Goal: Task Accomplishment & Management: Complete application form

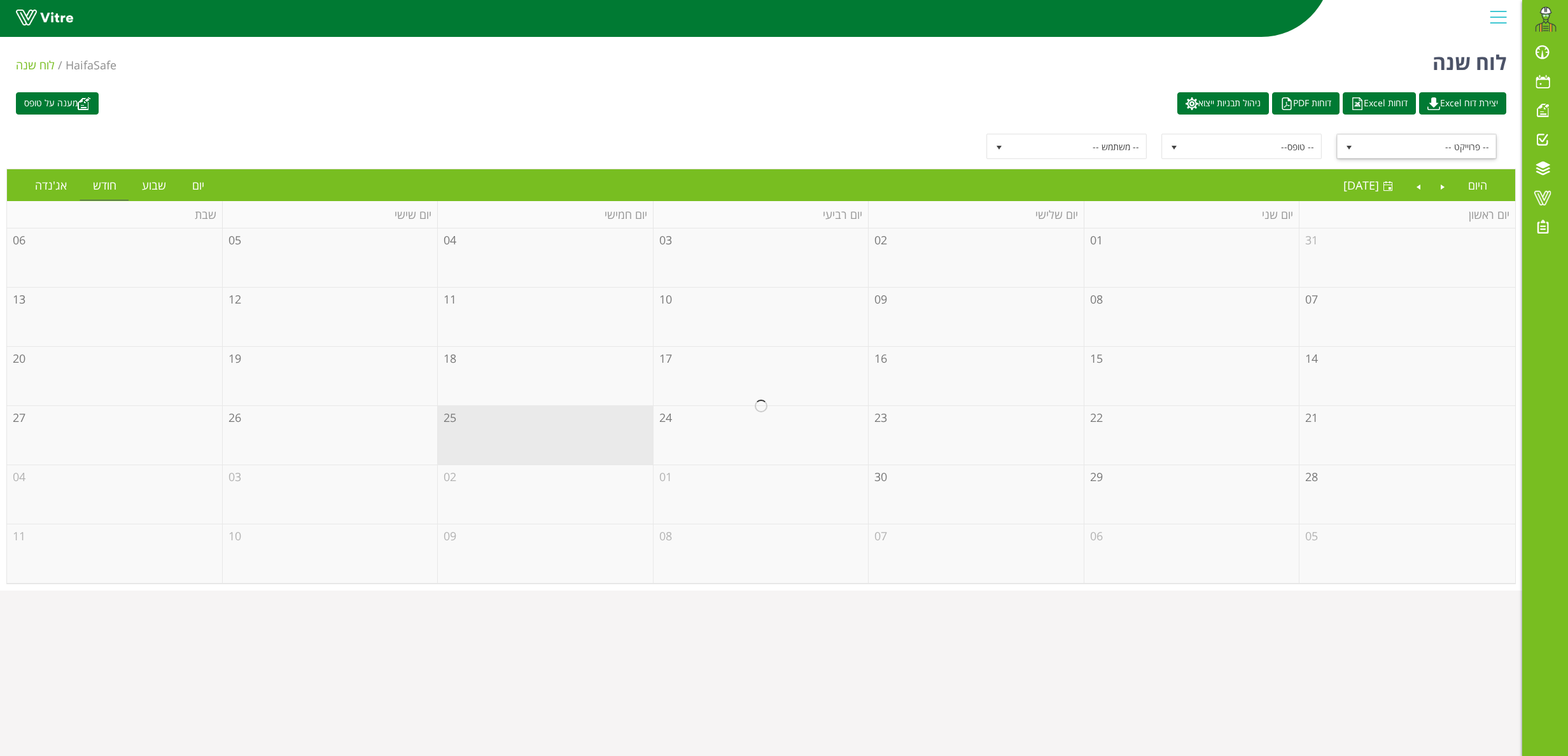
click at [1355, 144] on span "select" at bounding box center [1349, 146] width 23 height 23
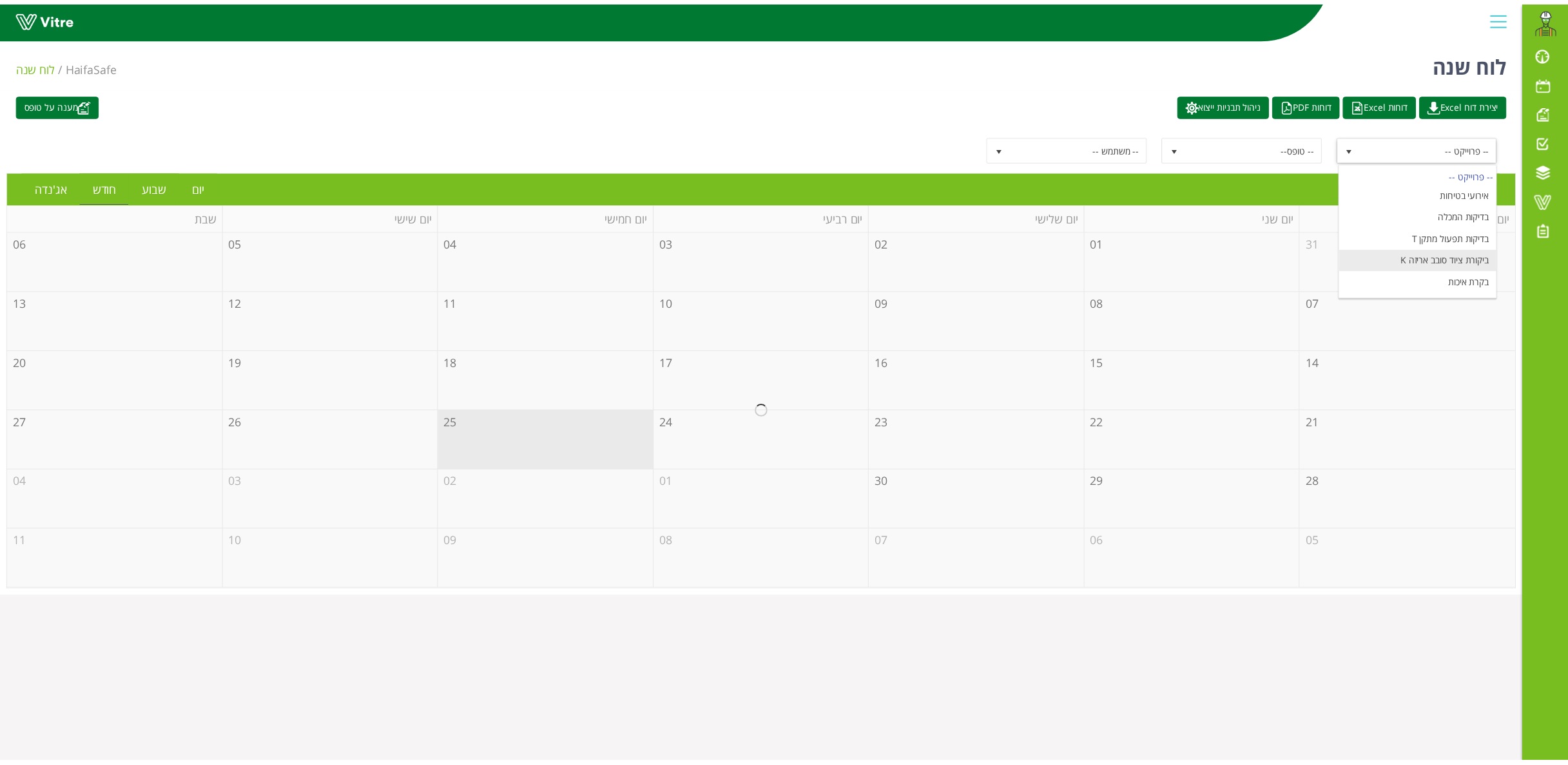
scroll to position [157, 0]
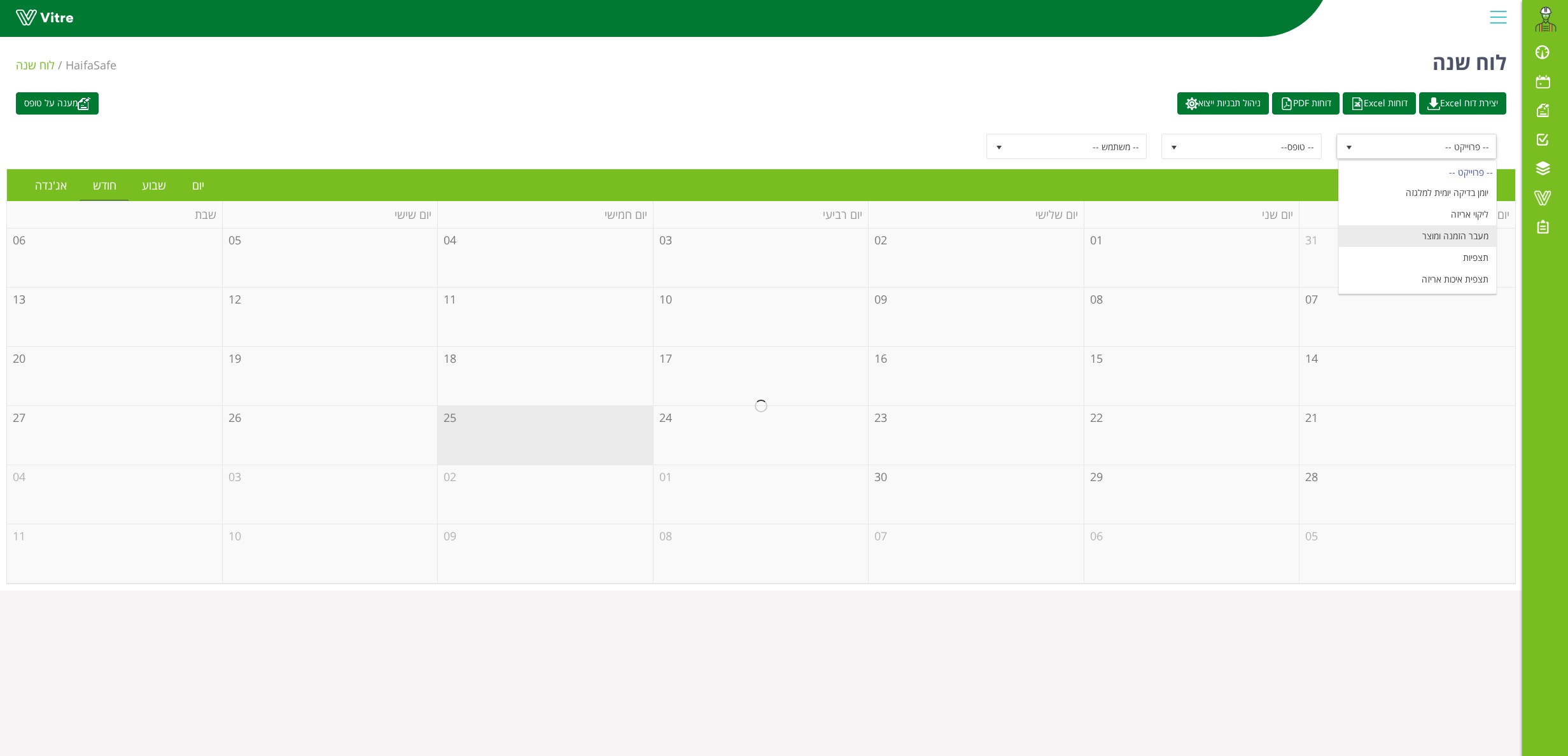
click at [1442, 225] on li "מעבר הזמנה ומוצר" at bounding box center [1417, 236] width 157 height 22
click at [199, 181] on link "יום" at bounding box center [198, 186] width 38 height 29
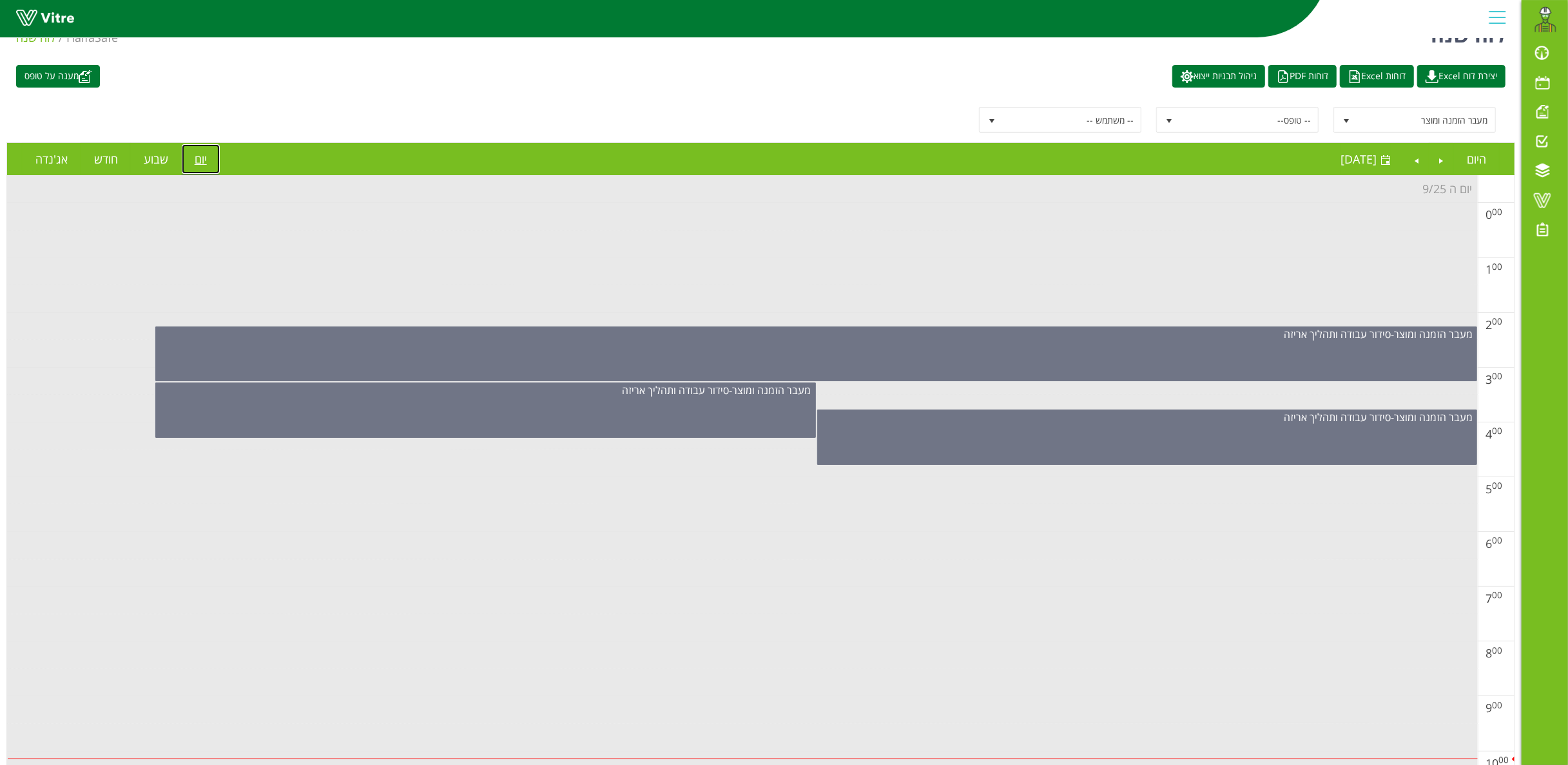
scroll to position [0, 0]
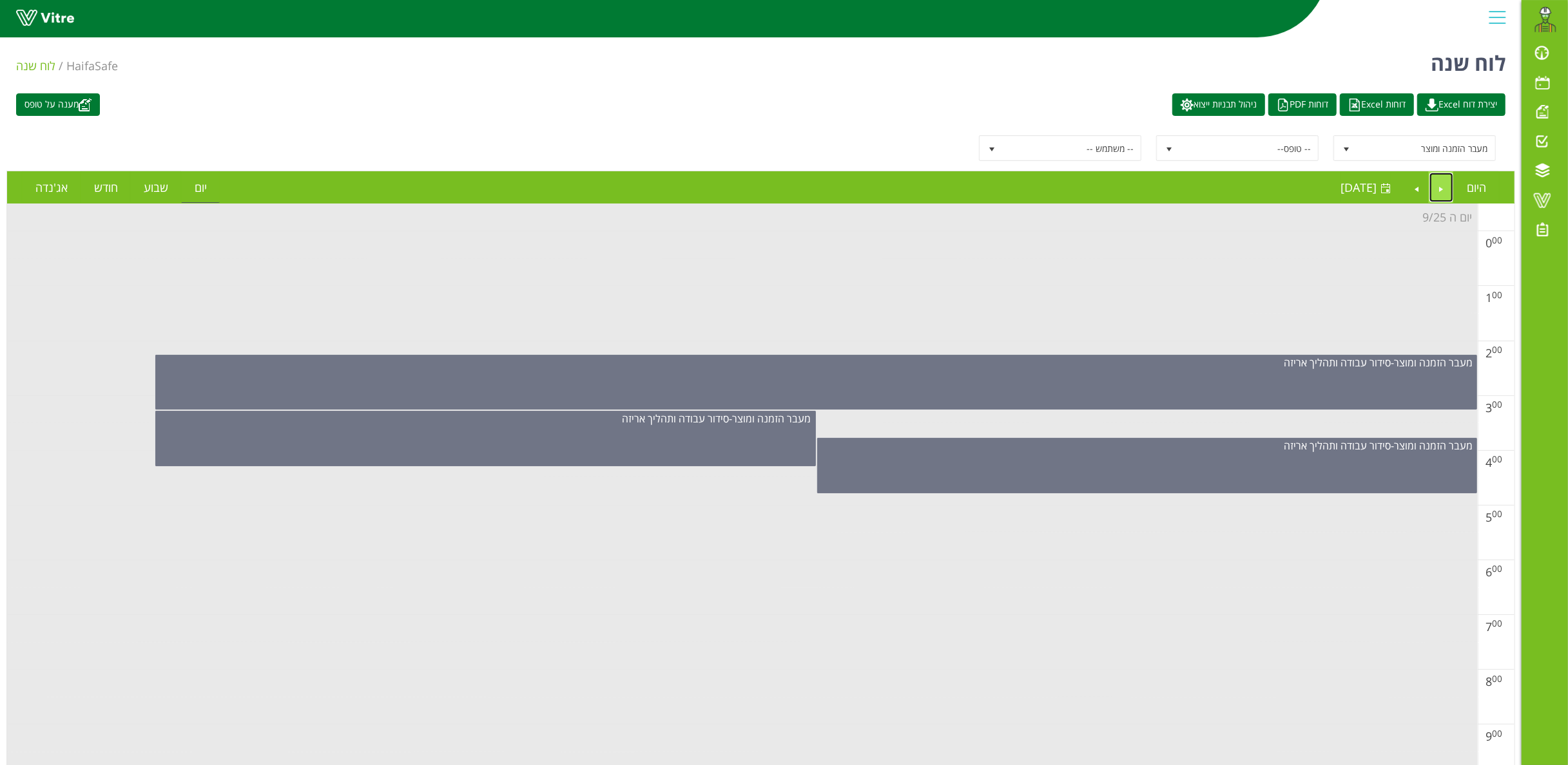
click at [1446, 188] on link "Previous" at bounding box center [1441, 188] width 25 height 30
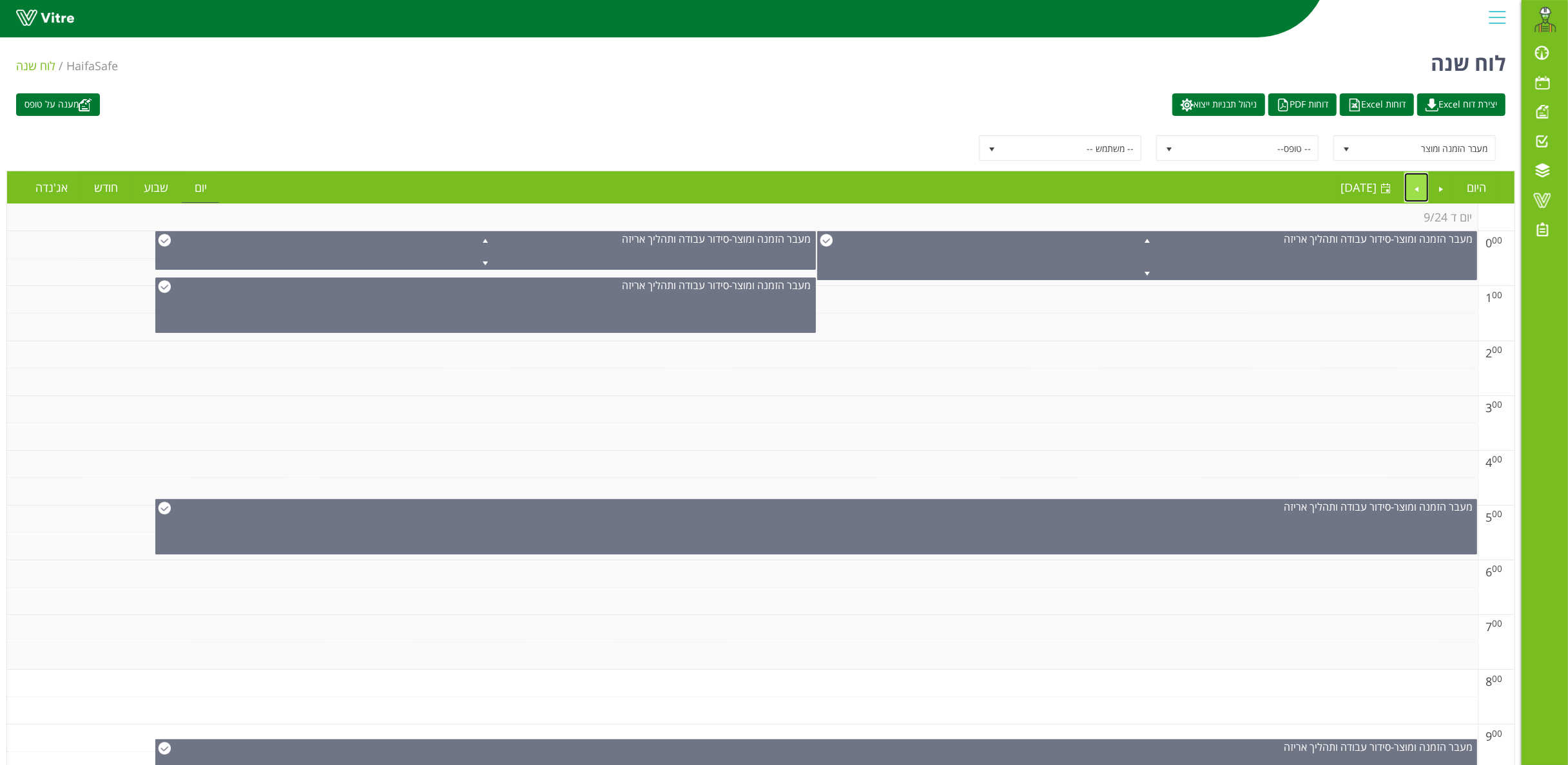
click at [1415, 186] on link "Next" at bounding box center [1416, 188] width 25 height 30
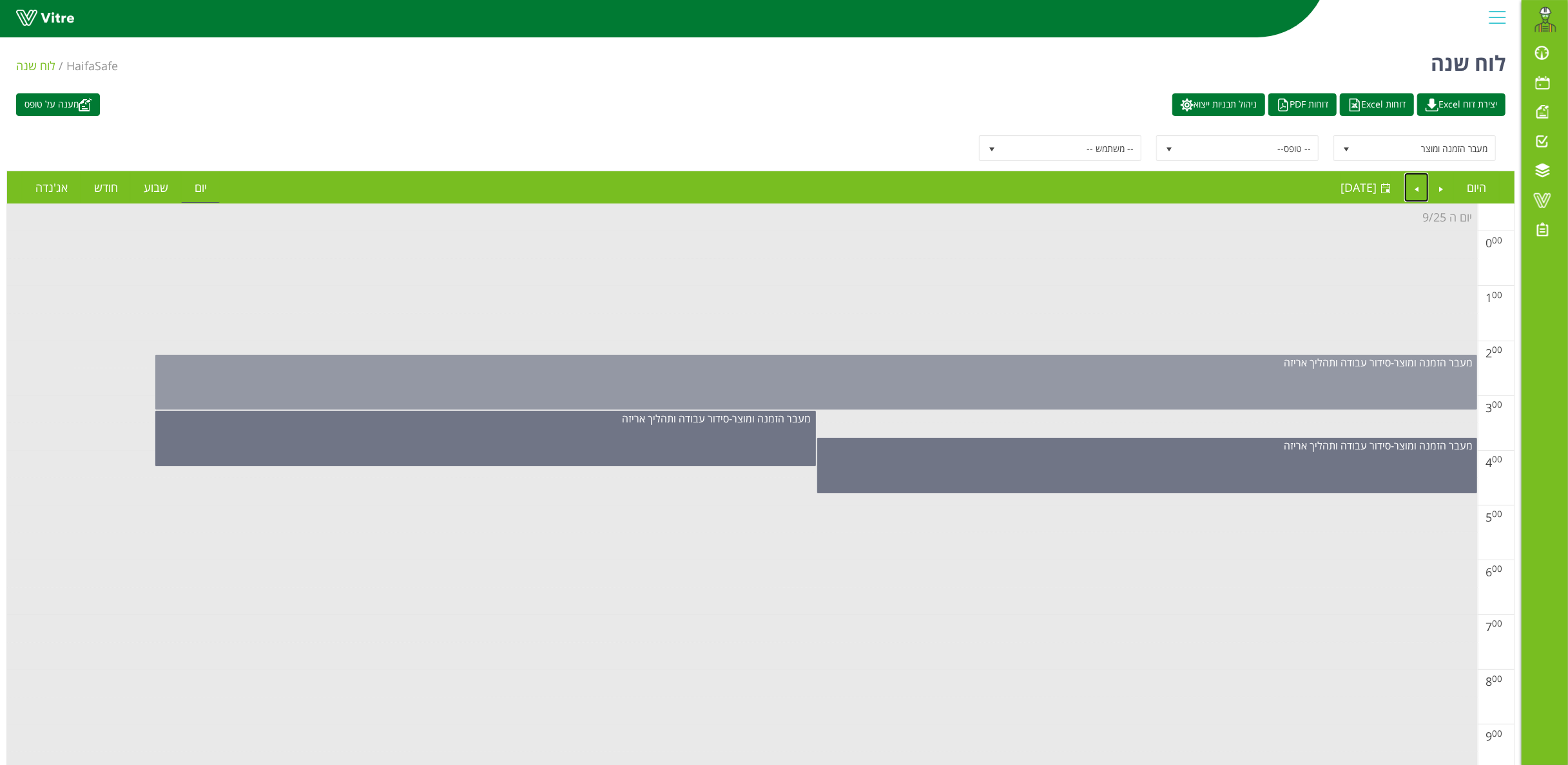
click at [1073, 382] on div "מעבר הזמנה ומוצר - סידור עבודה ותהליך אריזה" at bounding box center [816, 382] width 1321 height 55
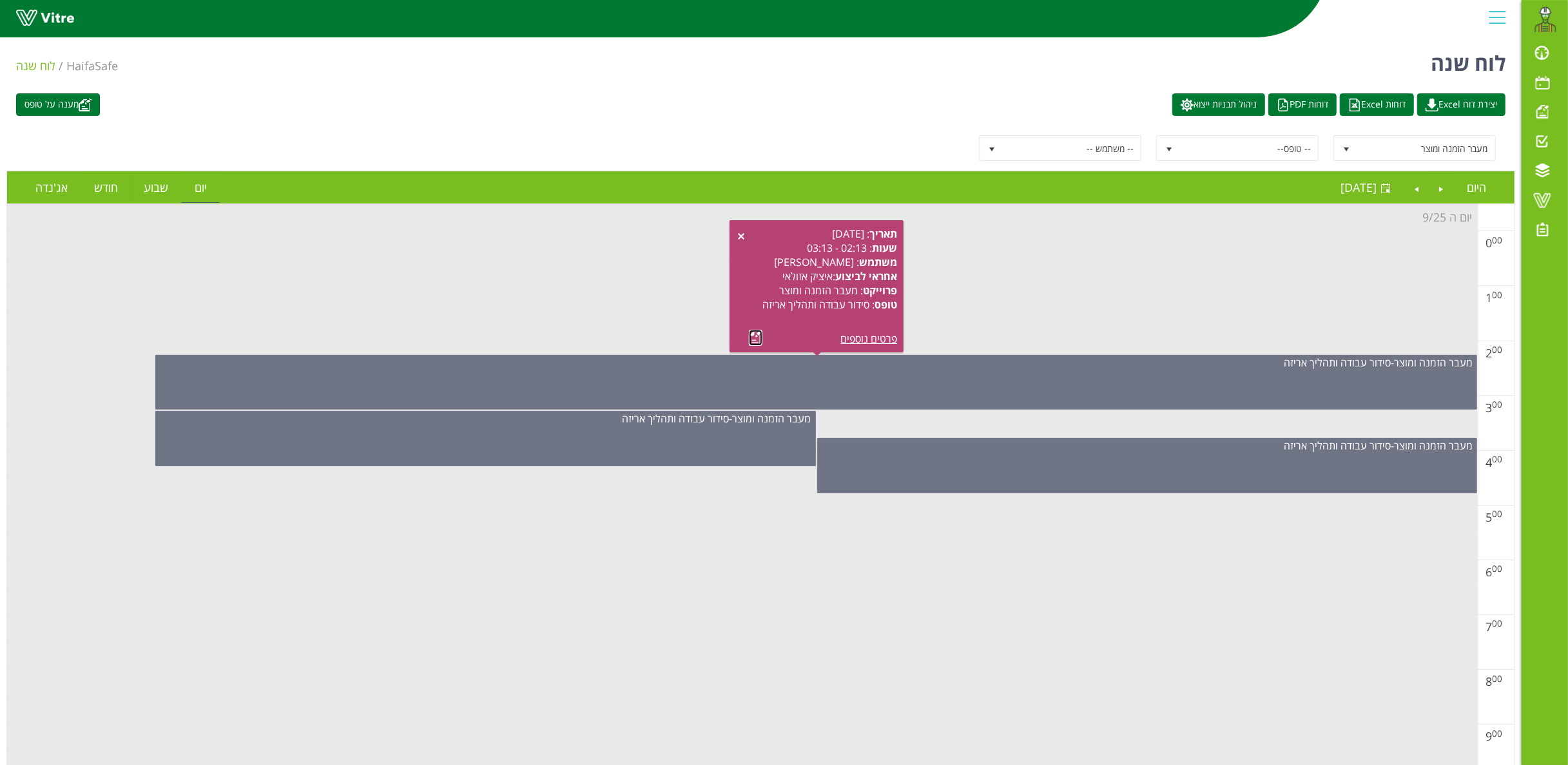
click at [754, 335] on link at bounding box center [755, 338] width 13 height 16
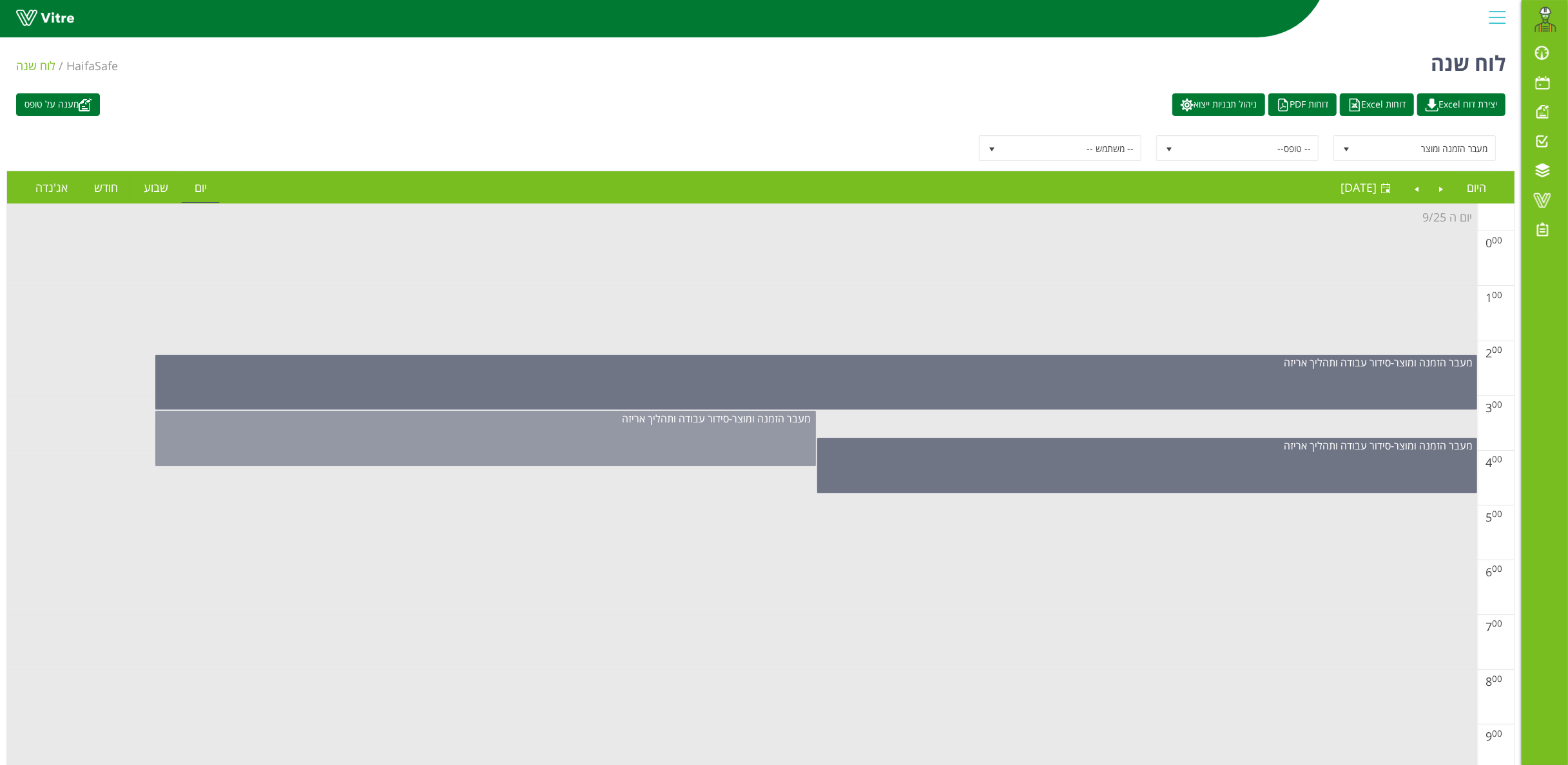
click at [736, 438] on div "מעבר הזמנה ומוצר - סידור עבודה ותהליך אריזה" at bounding box center [485, 438] width 660 height 55
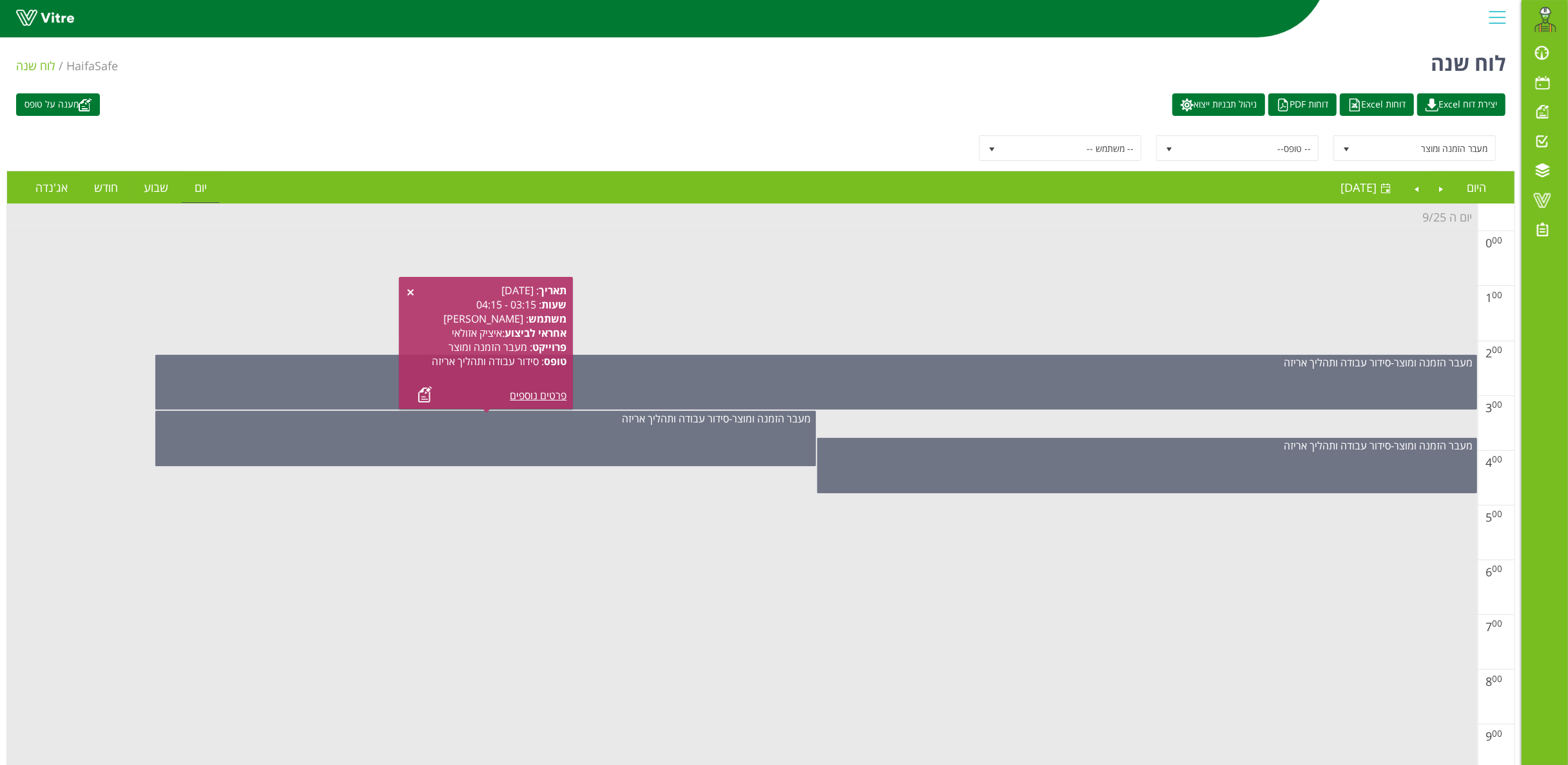
click at [417, 392] on div "תאריך : 25.09.2025 שעות : 03:15 - 04:15 משתמש : אבירם אלמקייס אחראי לביצוע : אי…" at bounding box center [485, 343] width 161 height 119
click at [425, 398] on link at bounding box center [424, 395] width 13 height 16
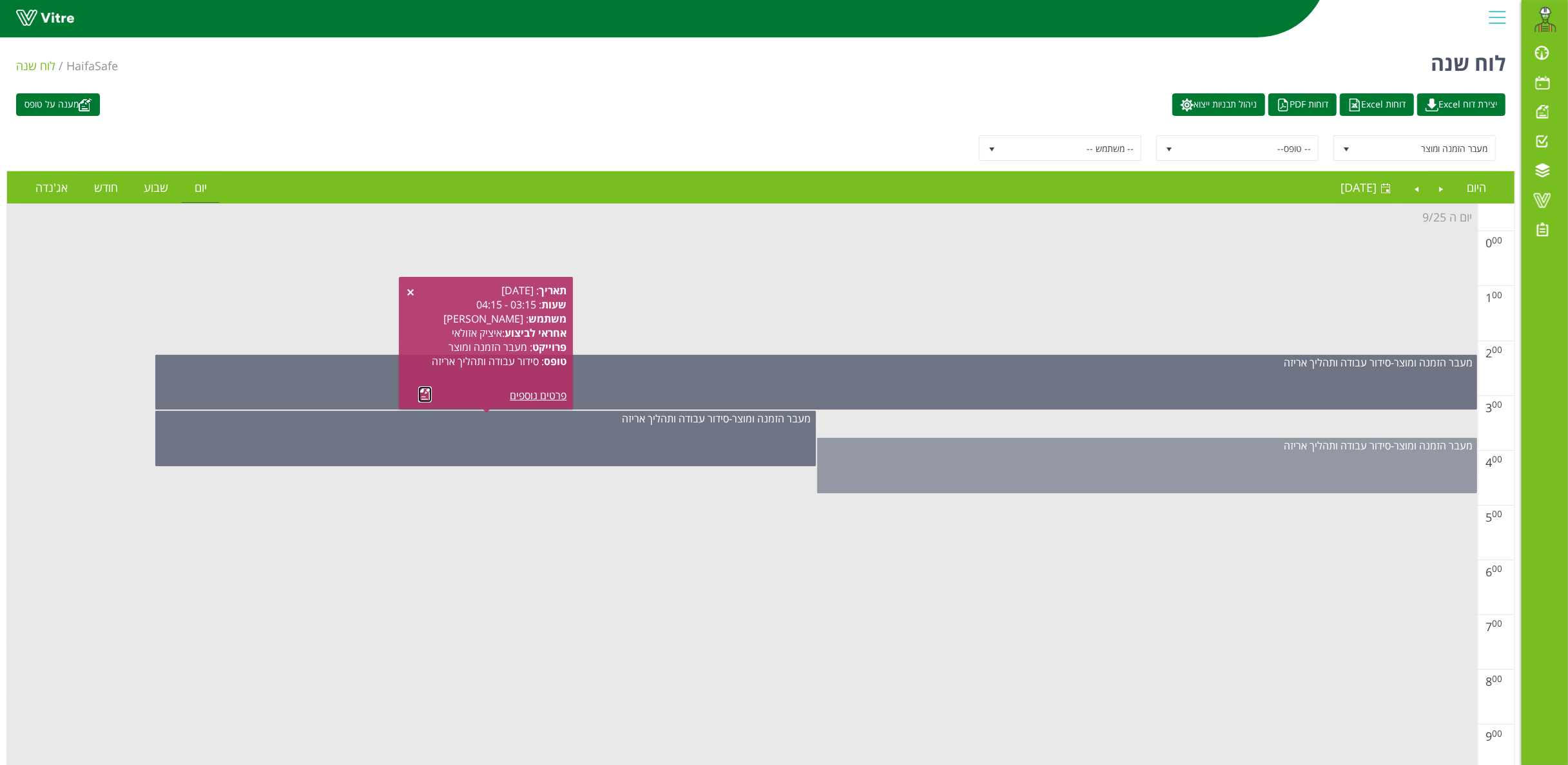
click at [1058, 469] on div "מעבר הזמנה ומוצר - סידור עבודה ותהליך אריזה" at bounding box center [1146, 465] width 660 height 55
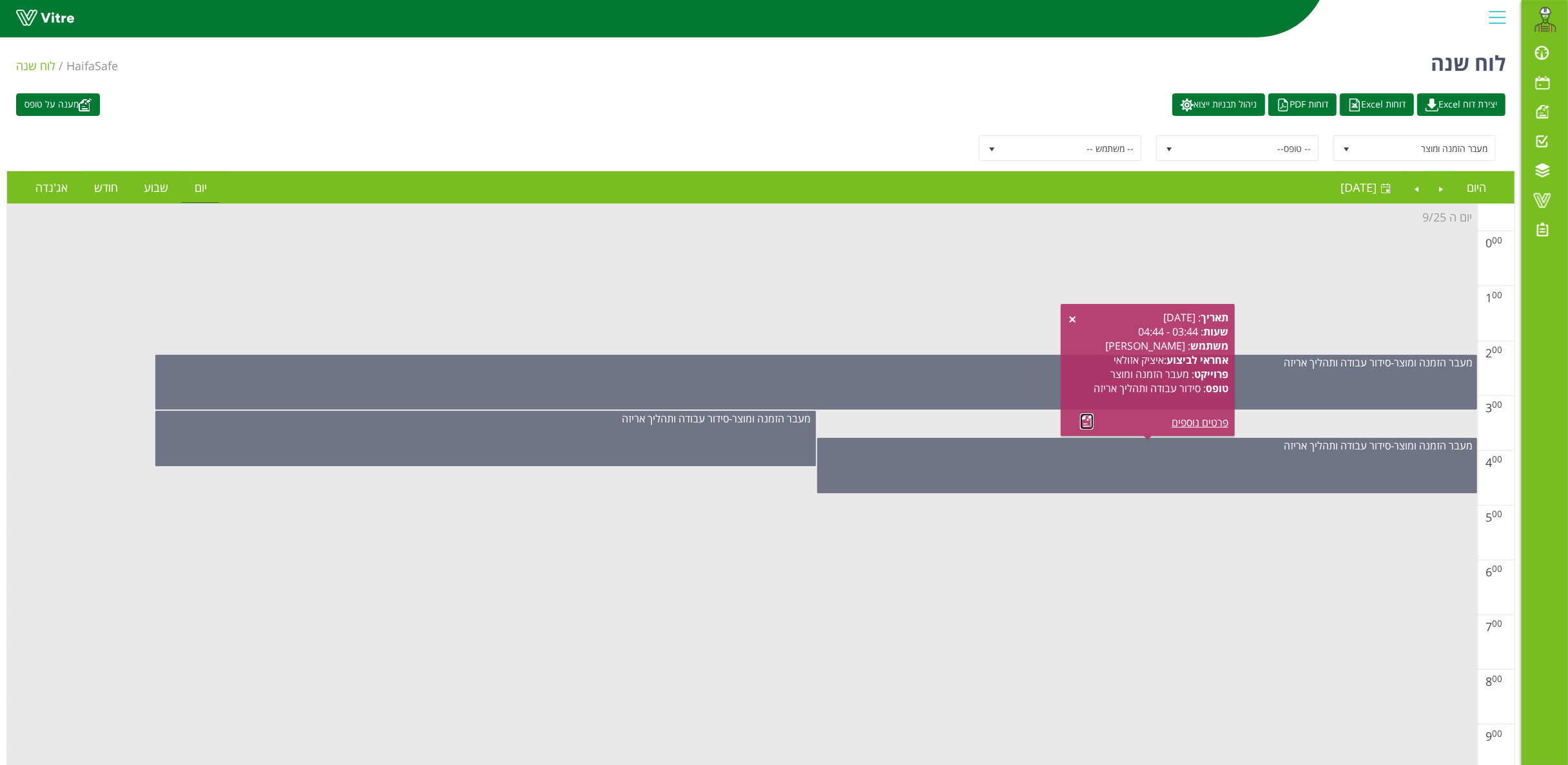
click at [1084, 424] on link at bounding box center [1086, 421] width 13 height 16
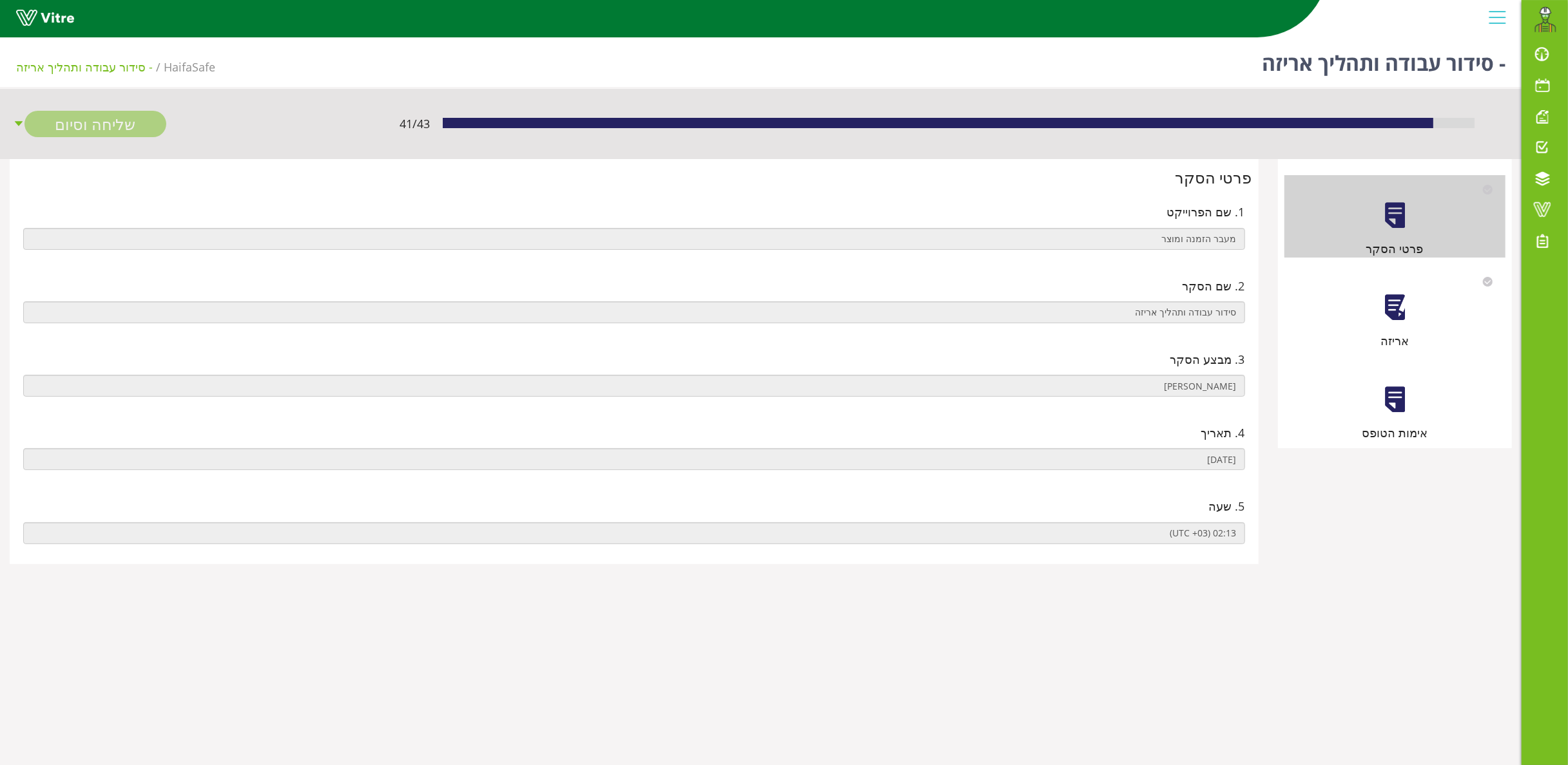
click at [1392, 307] on div at bounding box center [1394, 307] width 29 height 29
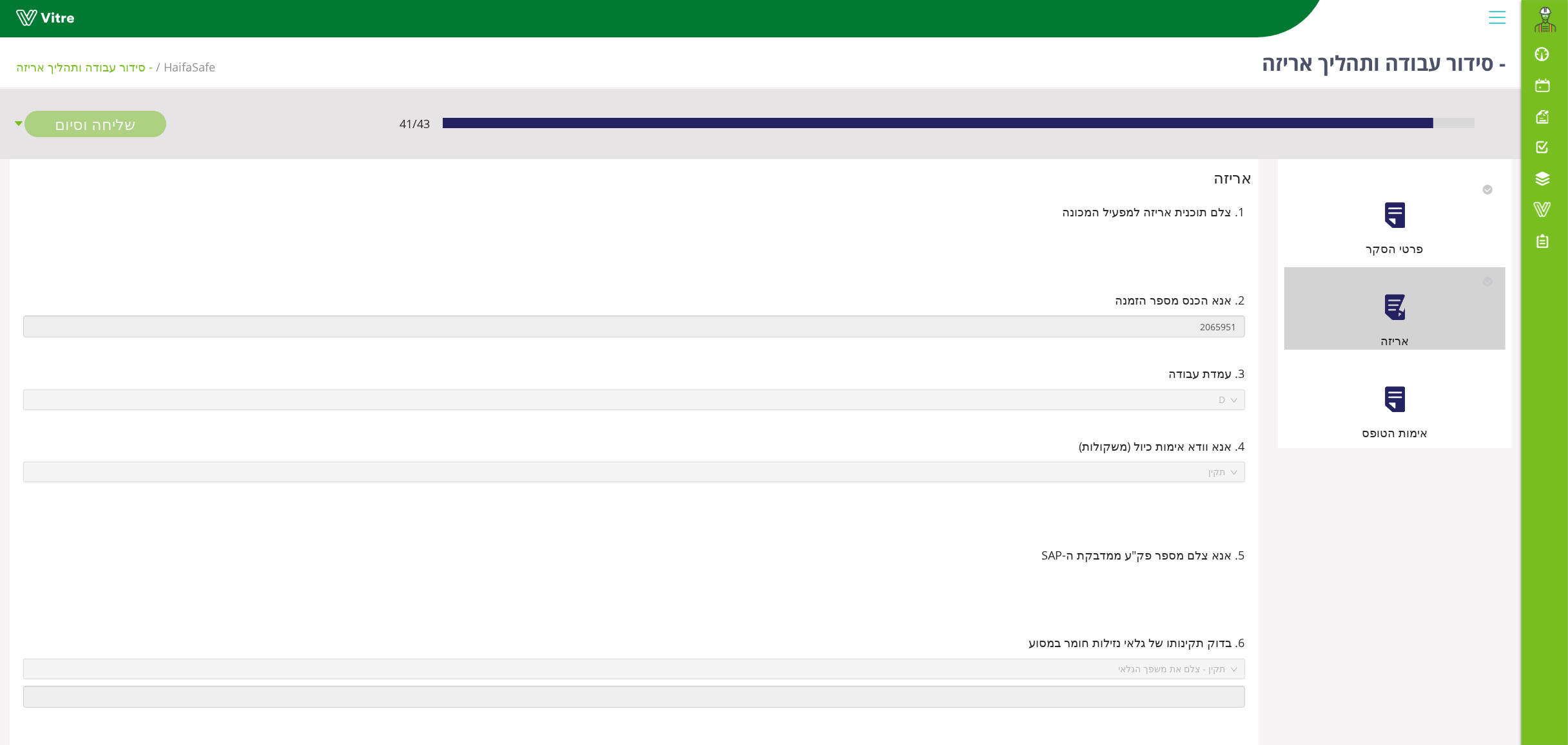
click at [1389, 397] on div at bounding box center [1394, 399] width 29 height 29
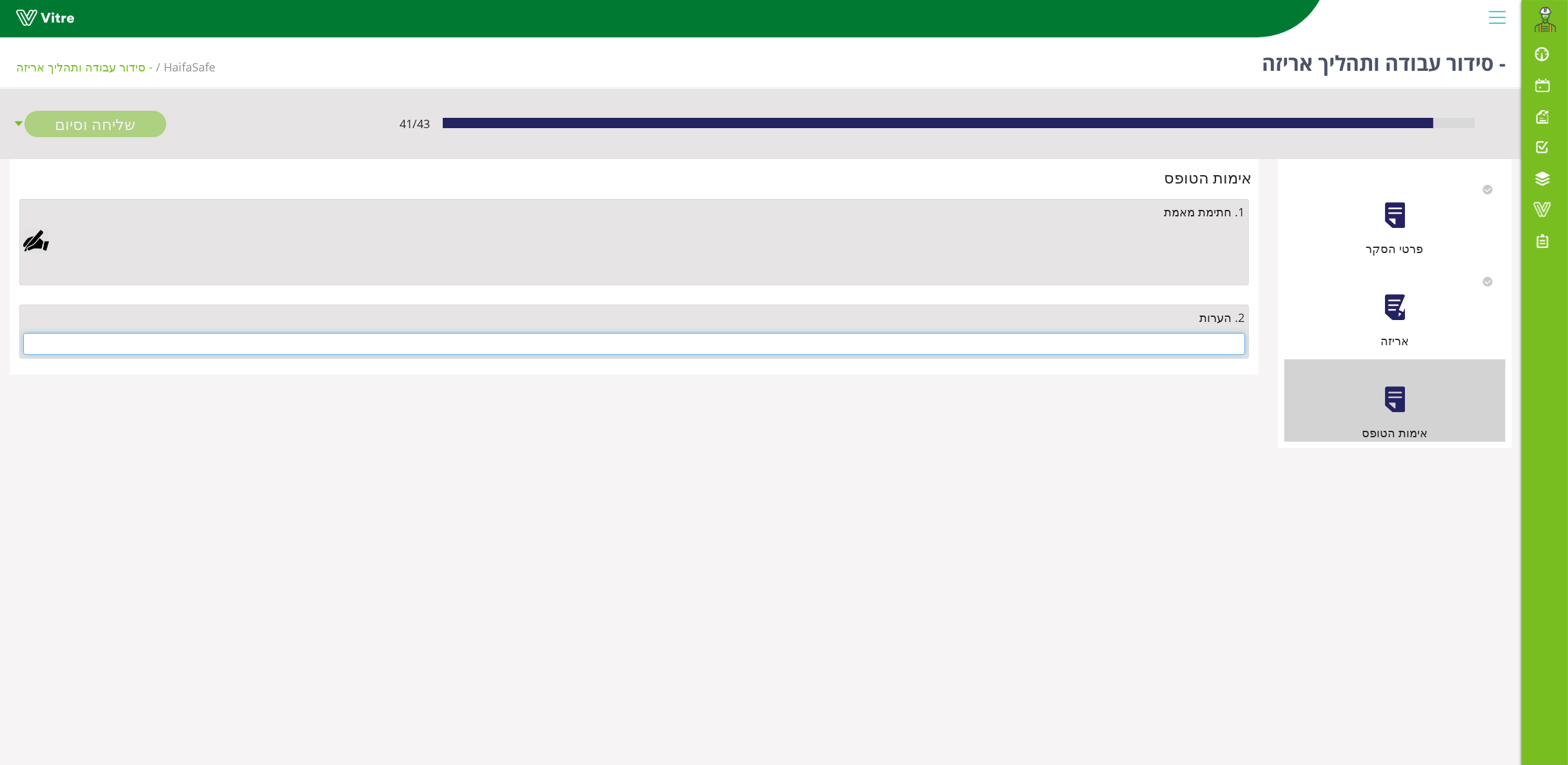
click at [1163, 340] on input "text" at bounding box center [634, 344] width 1222 height 22
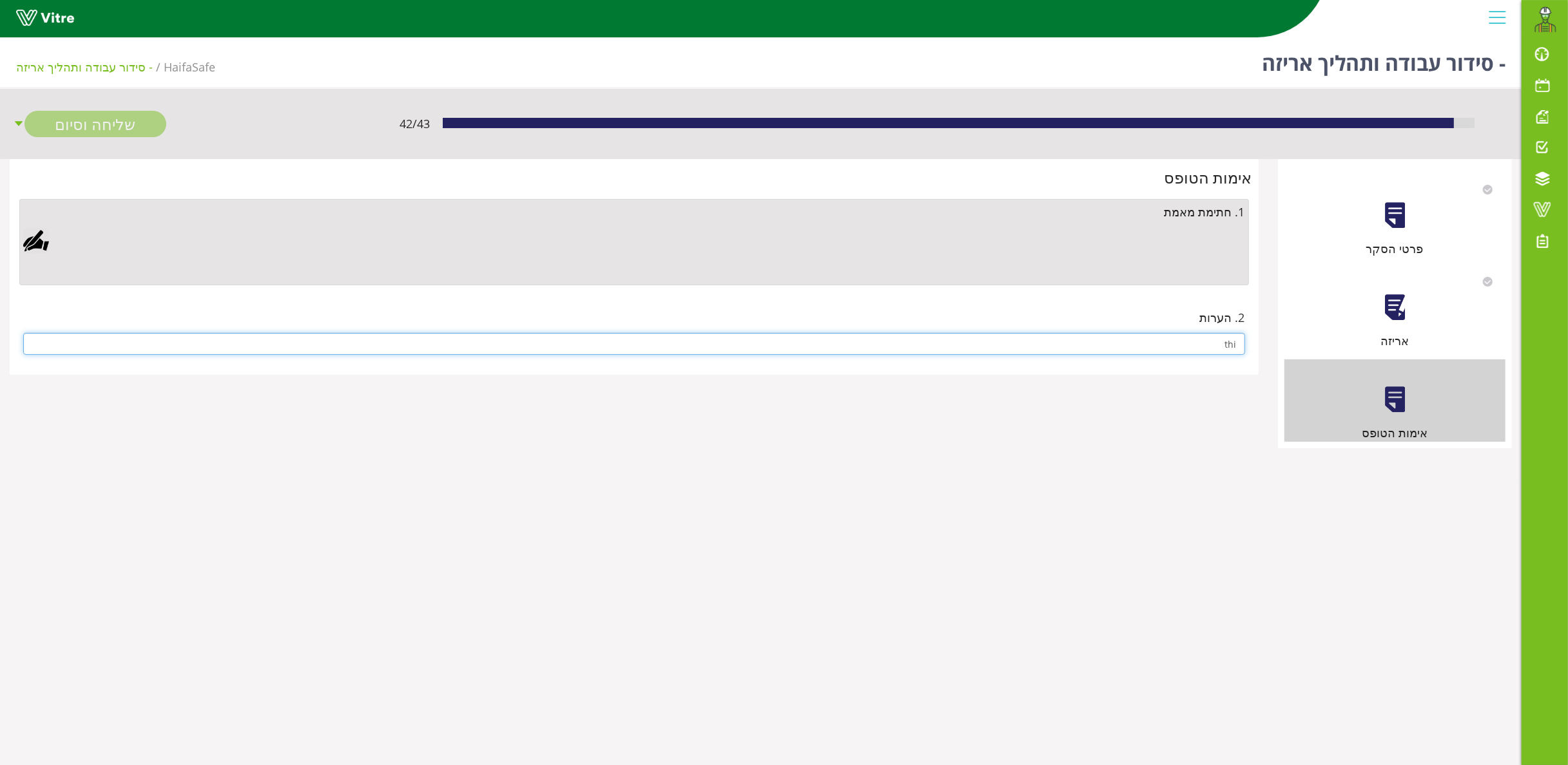
type input "thi"
click at [35, 236] on div at bounding box center [36, 241] width 26 height 26
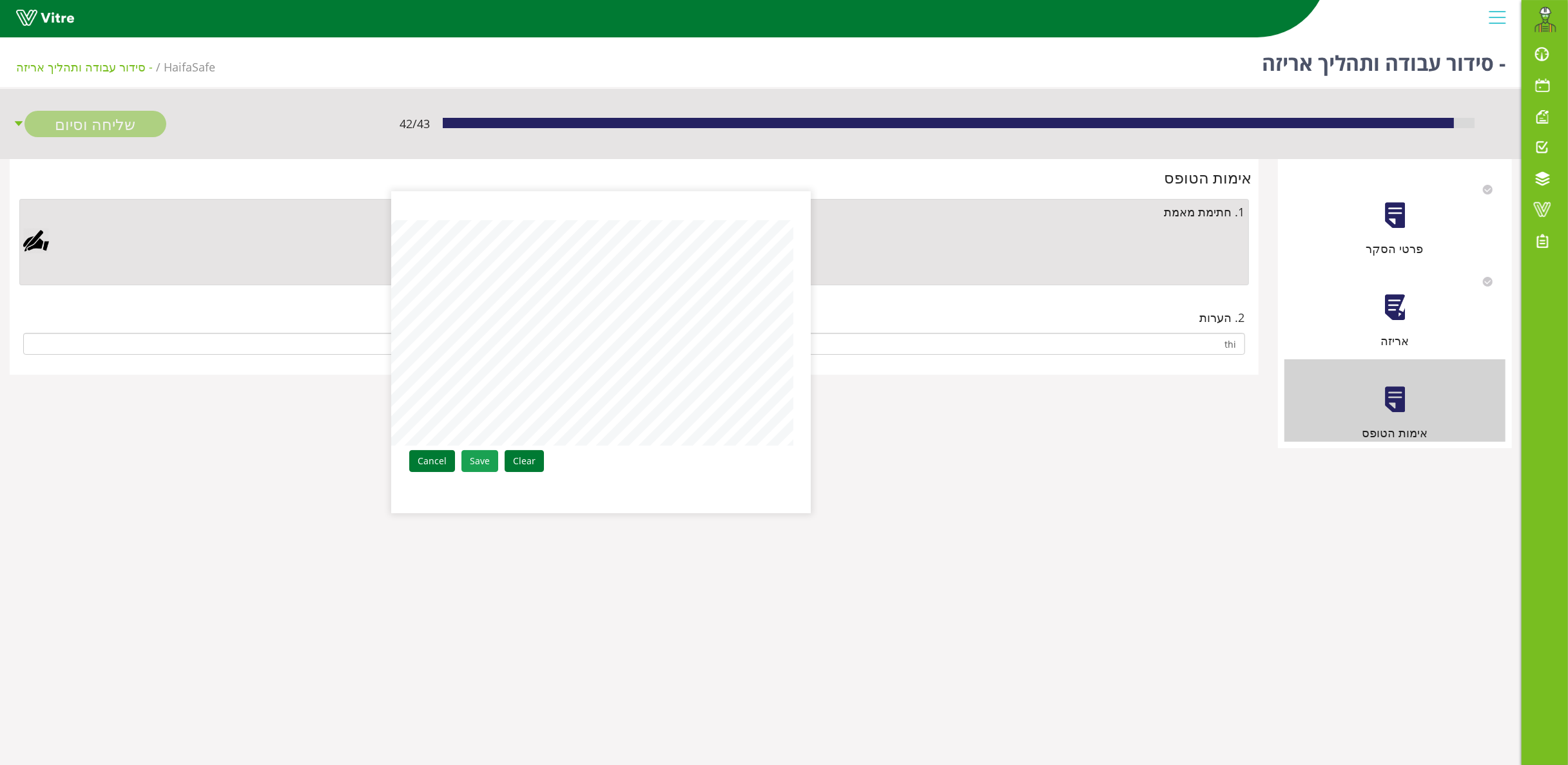
click at [465, 463] on link "Save" at bounding box center [480, 461] width 37 height 22
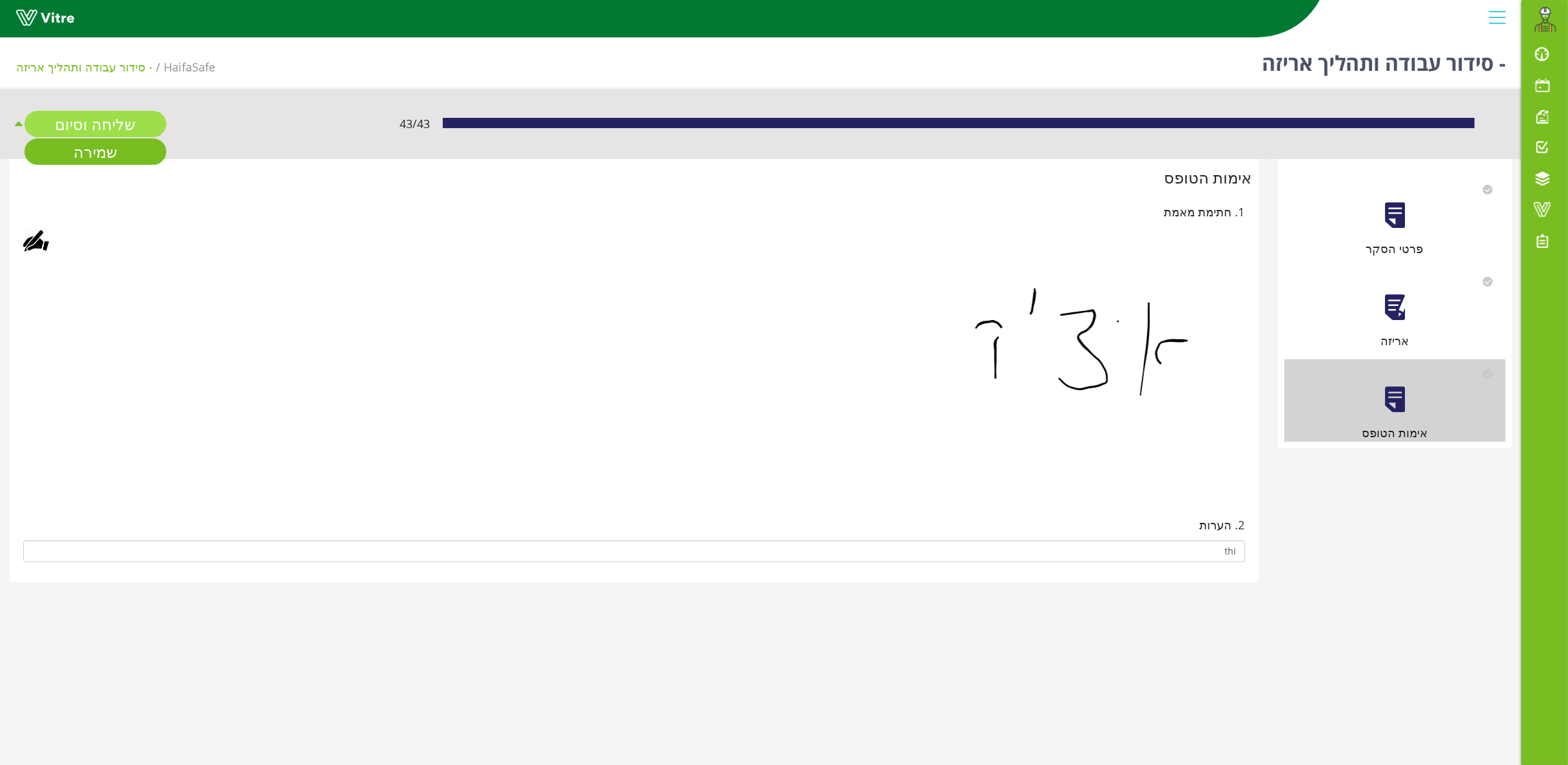
click at [73, 123] on link "שליחה וסיום" at bounding box center [96, 123] width 142 height 26
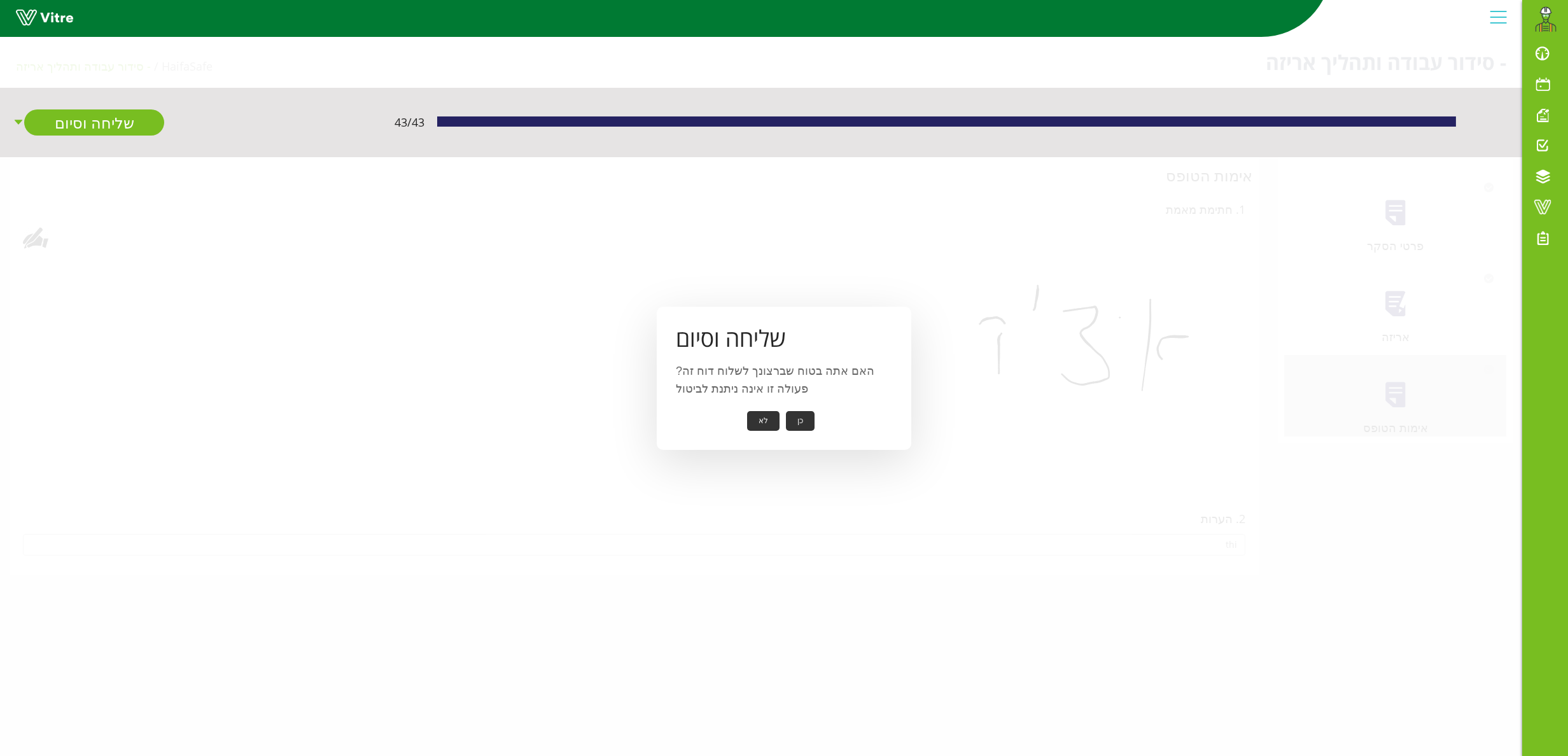
click at [796, 421] on button "כן" at bounding box center [800, 421] width 29 height 20
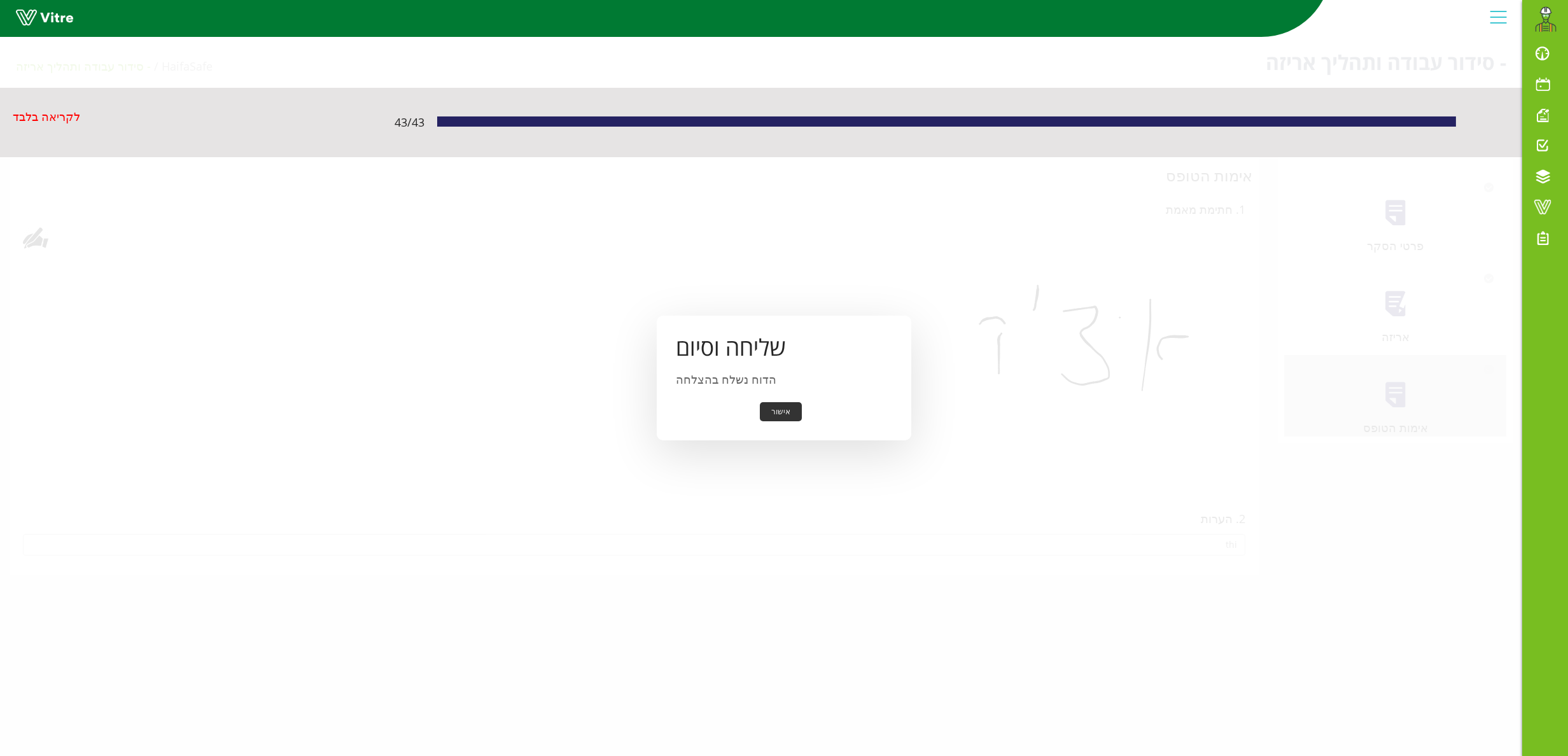
click at [799, 419] on button "אישור" at bounding box center [781, 412] width 42 height 20
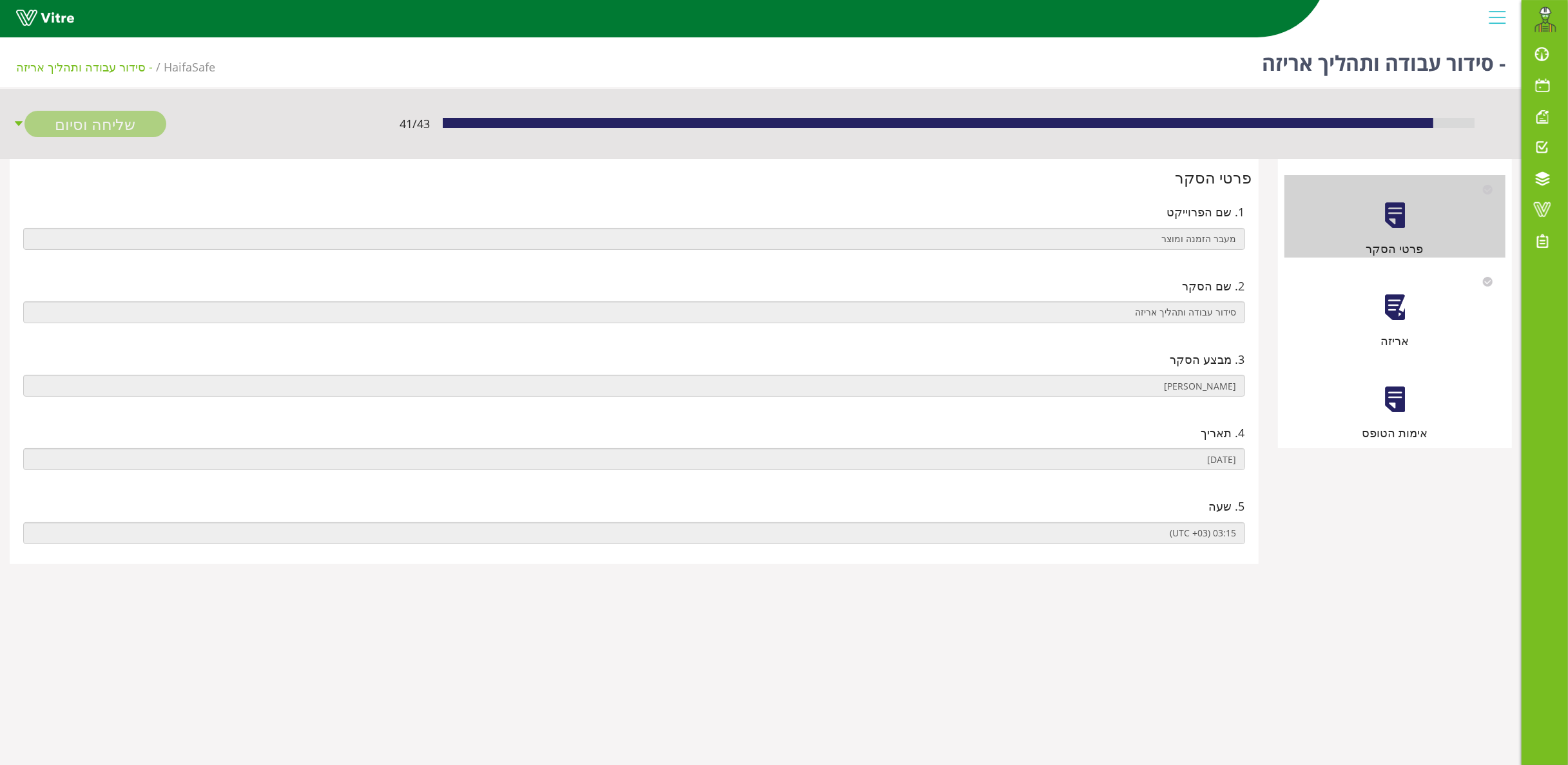
click at [1419, 294] on div "אריזה" at bounding box center [1395, 308] width 222 height 82
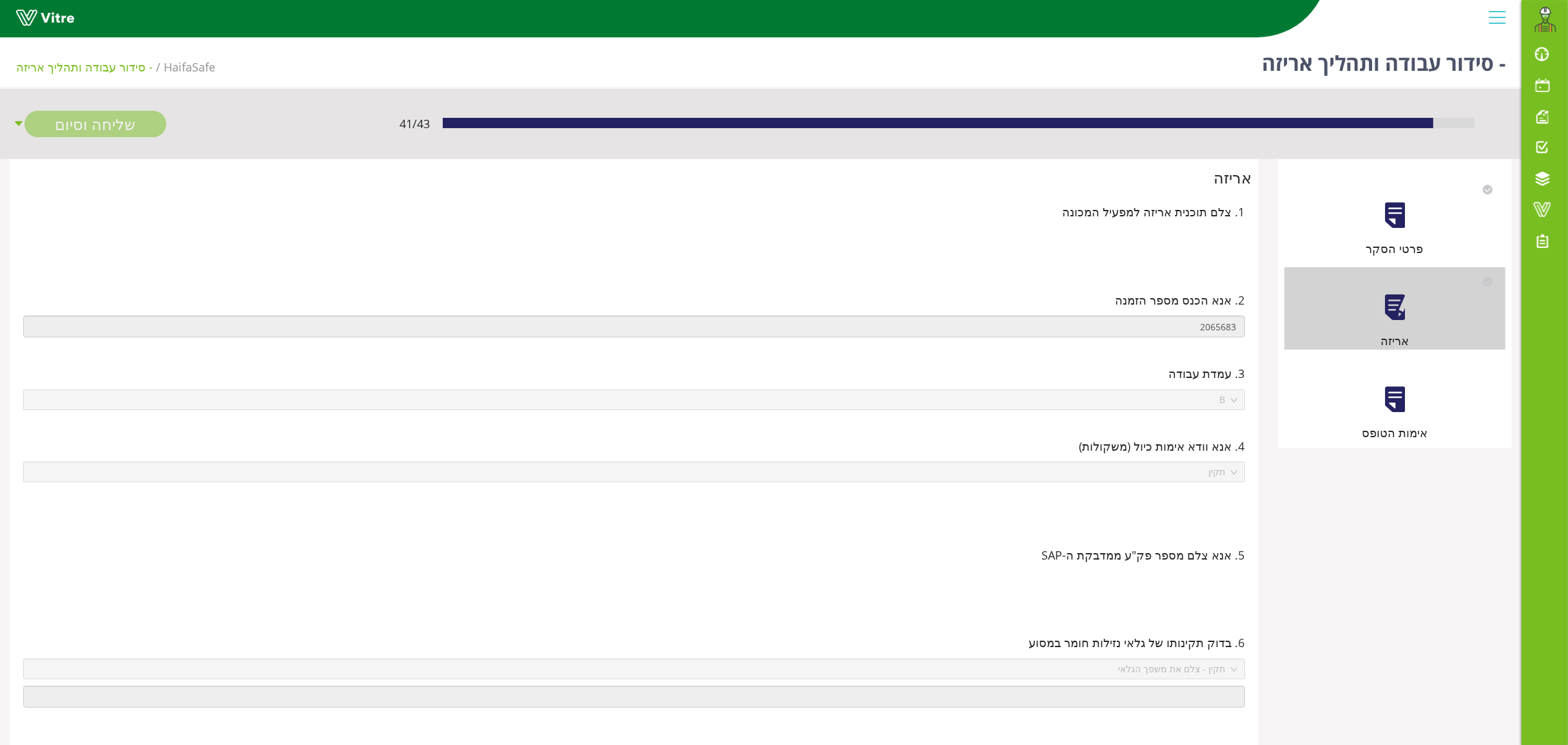
click at [1395, 393] on div at bounding box center [1394, 399] width 29 height 29
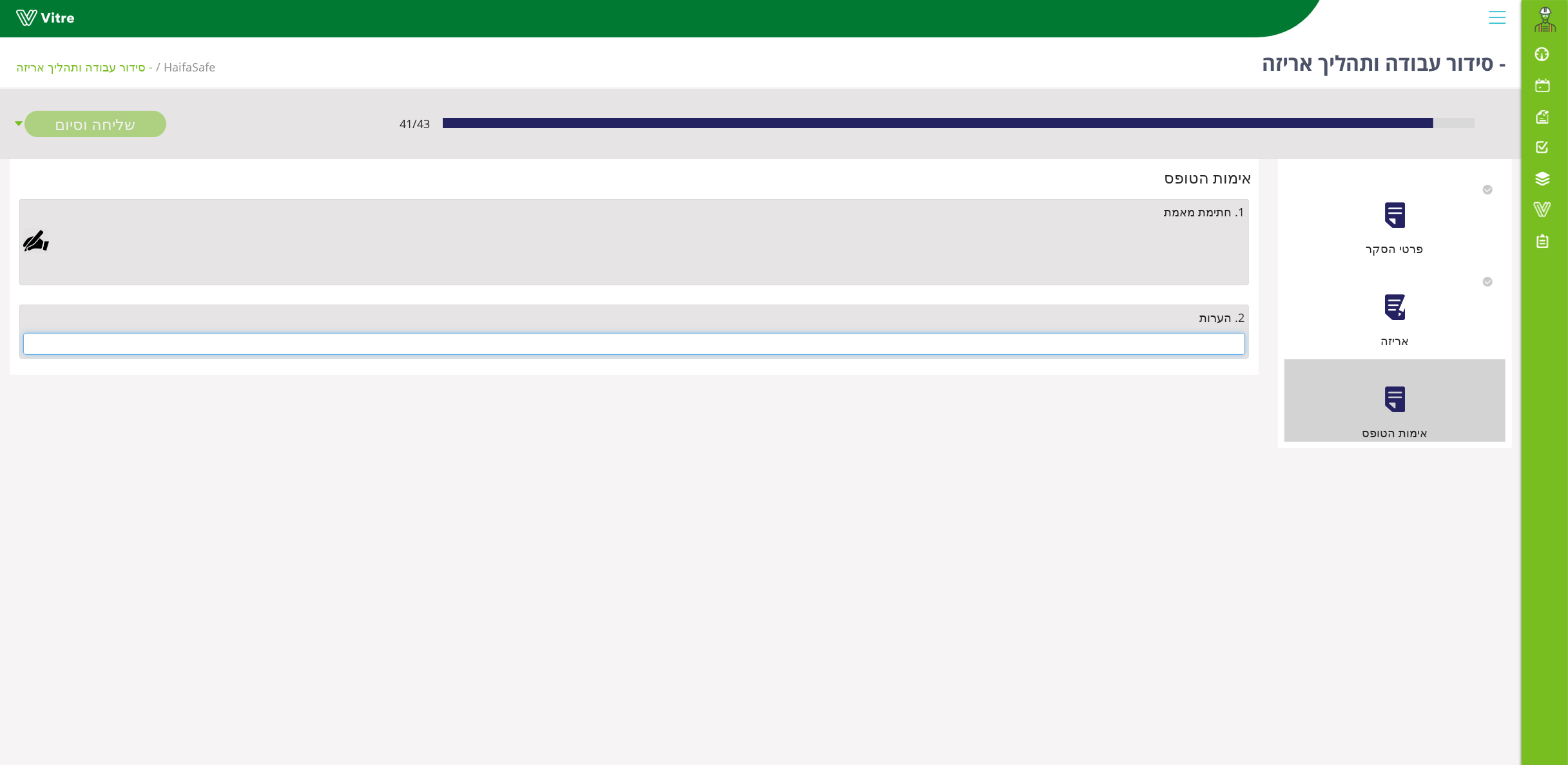
click at [1184, 341] on input "text" at bounding box center [634, 344] width 1222 height 22
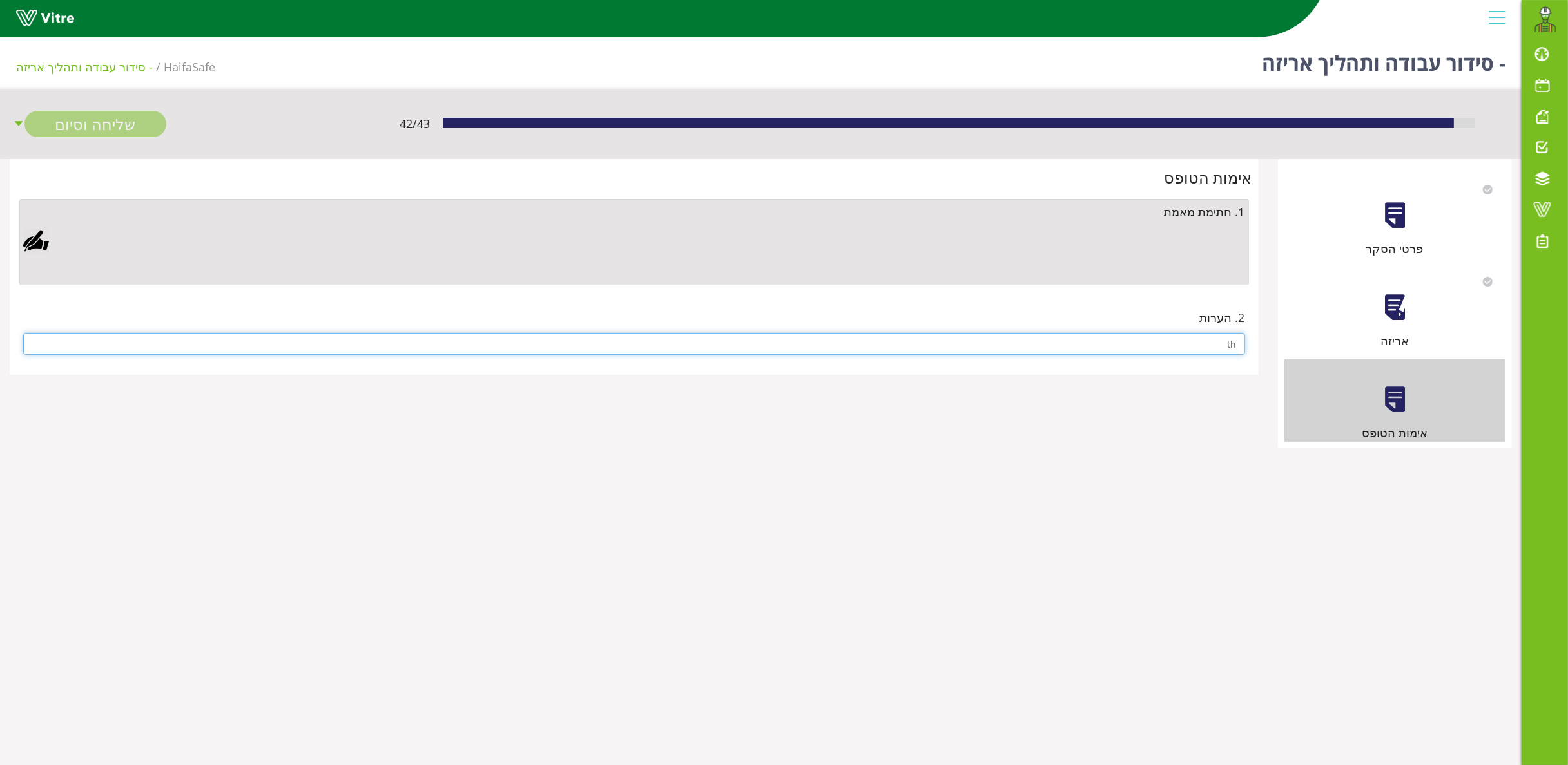
type input "t"
type input "אין"
click at [34, 239] on div at bounding box center [36, 241] width 26 height 26
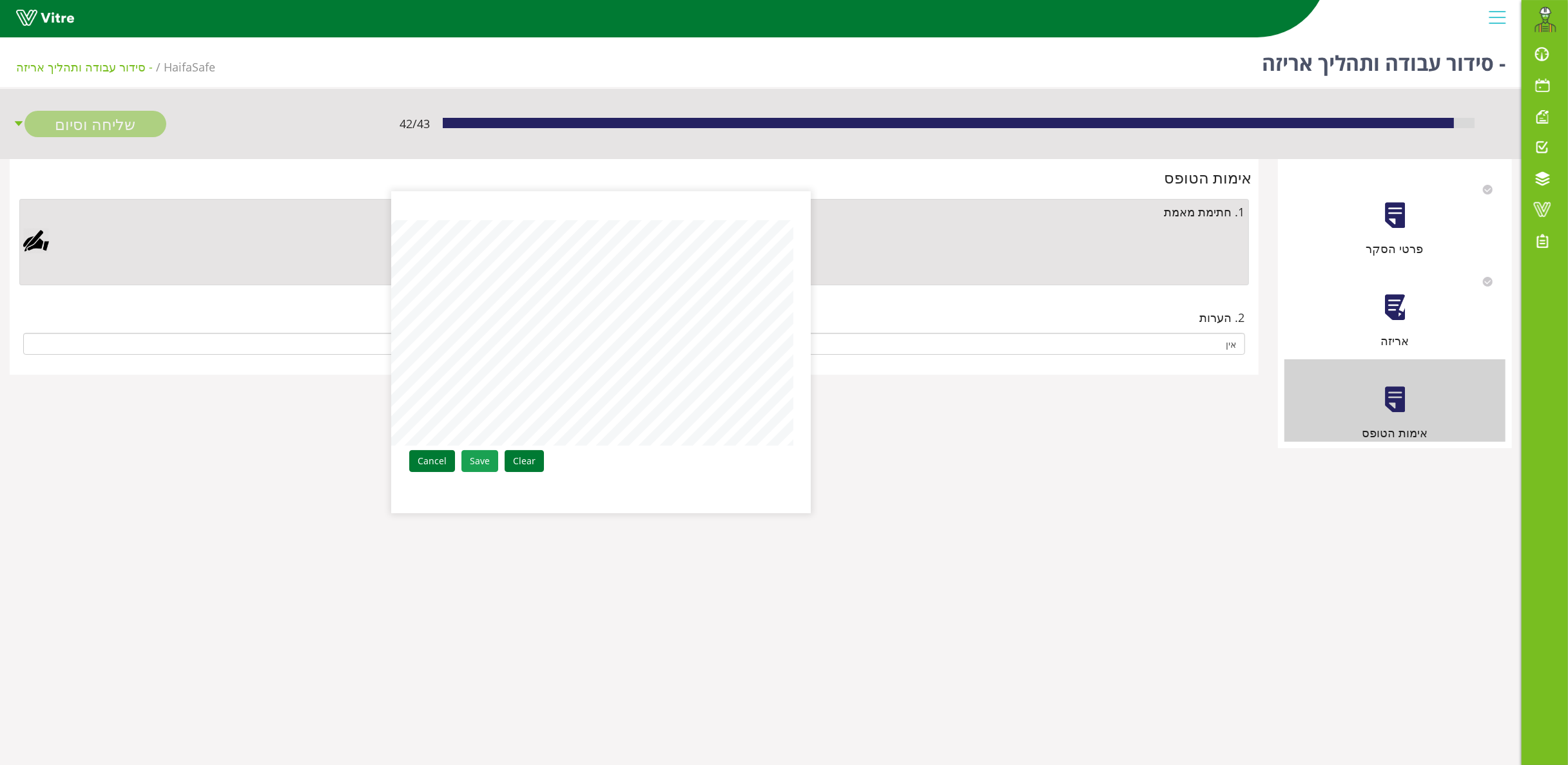
click at [483, 455] on link "Save" at bounding box center [480, 461] width 37 height 22
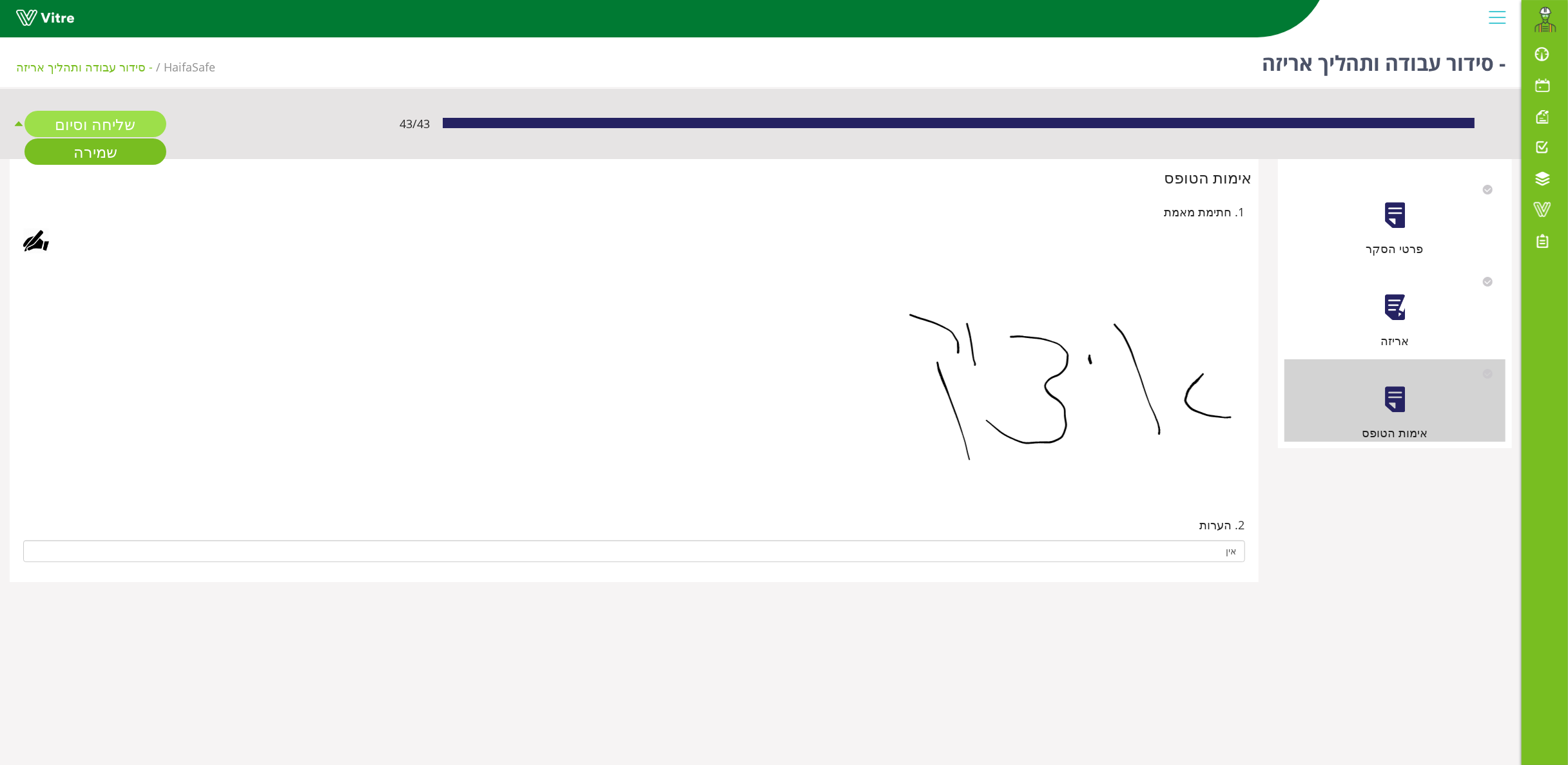
click at [115, 124] on link "שליחה וסיום" at bounding box center [96, 123] width 142 height 26
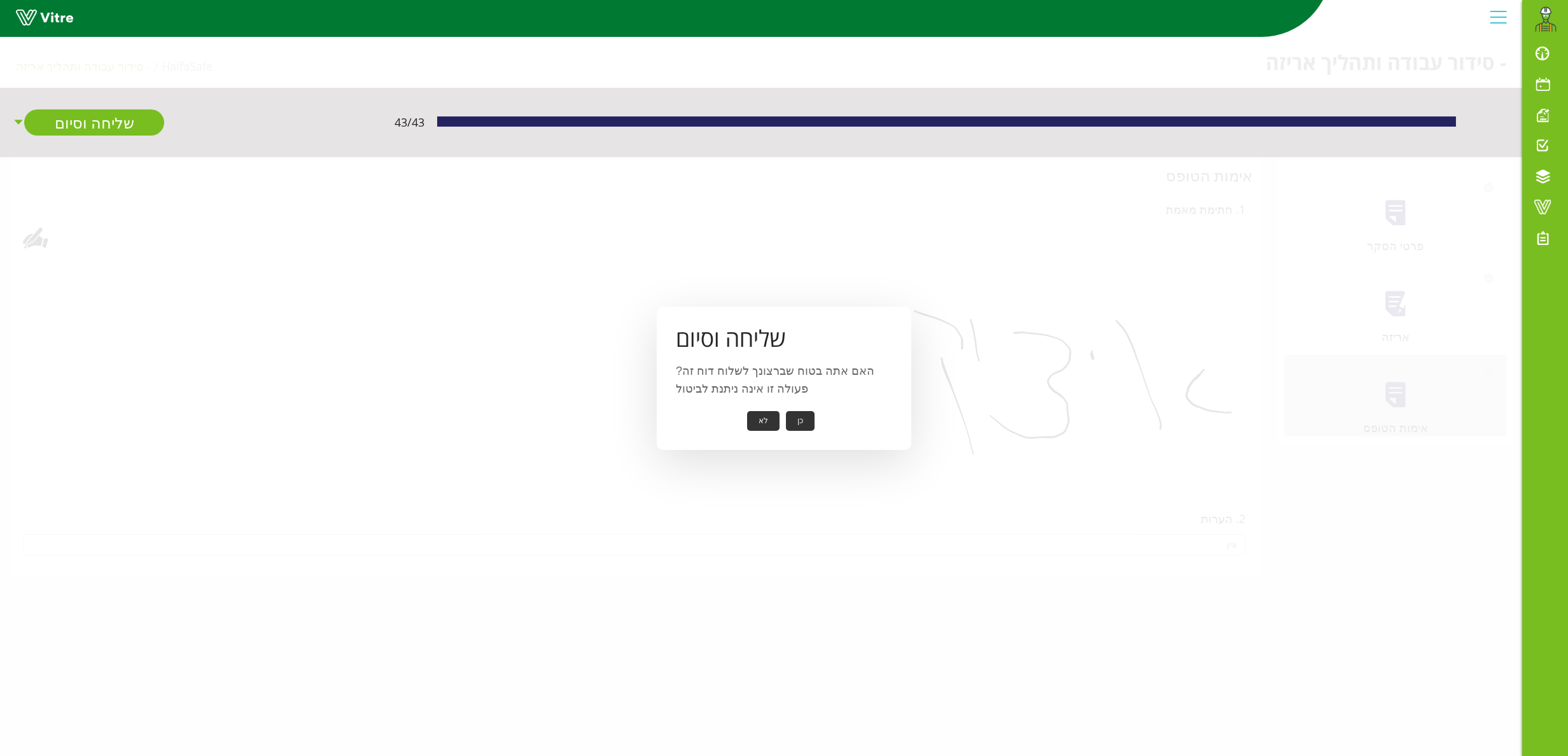
click at [794, 418] on button "כן" at bounding box center [800, 421] width 29 height 20
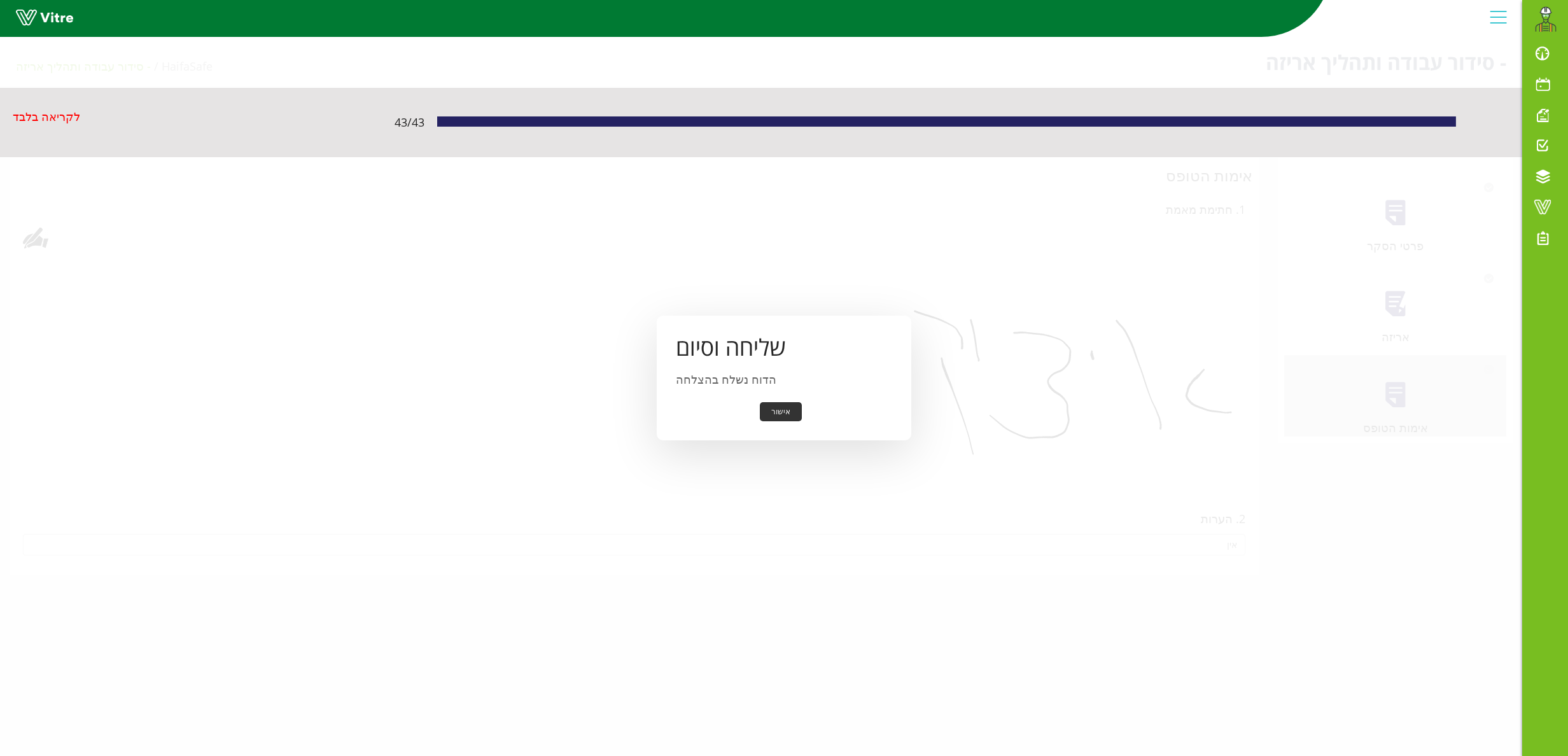
click at [782, 415] on button "אישור" at bounding box center [781, 412] width 42 height 20
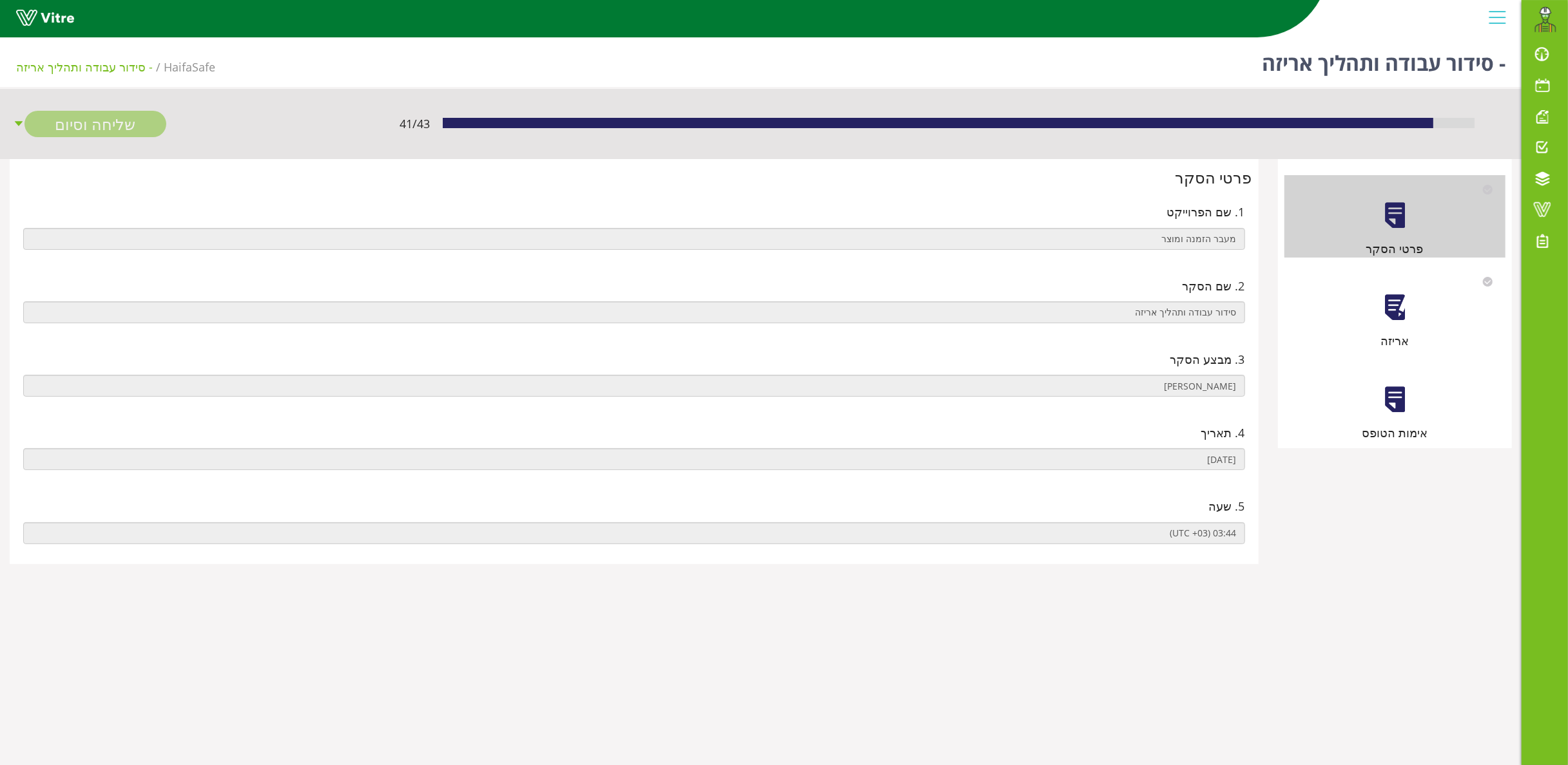
click at [1405, 300] on div at bounding box center [1394, 307] width 29 height 29
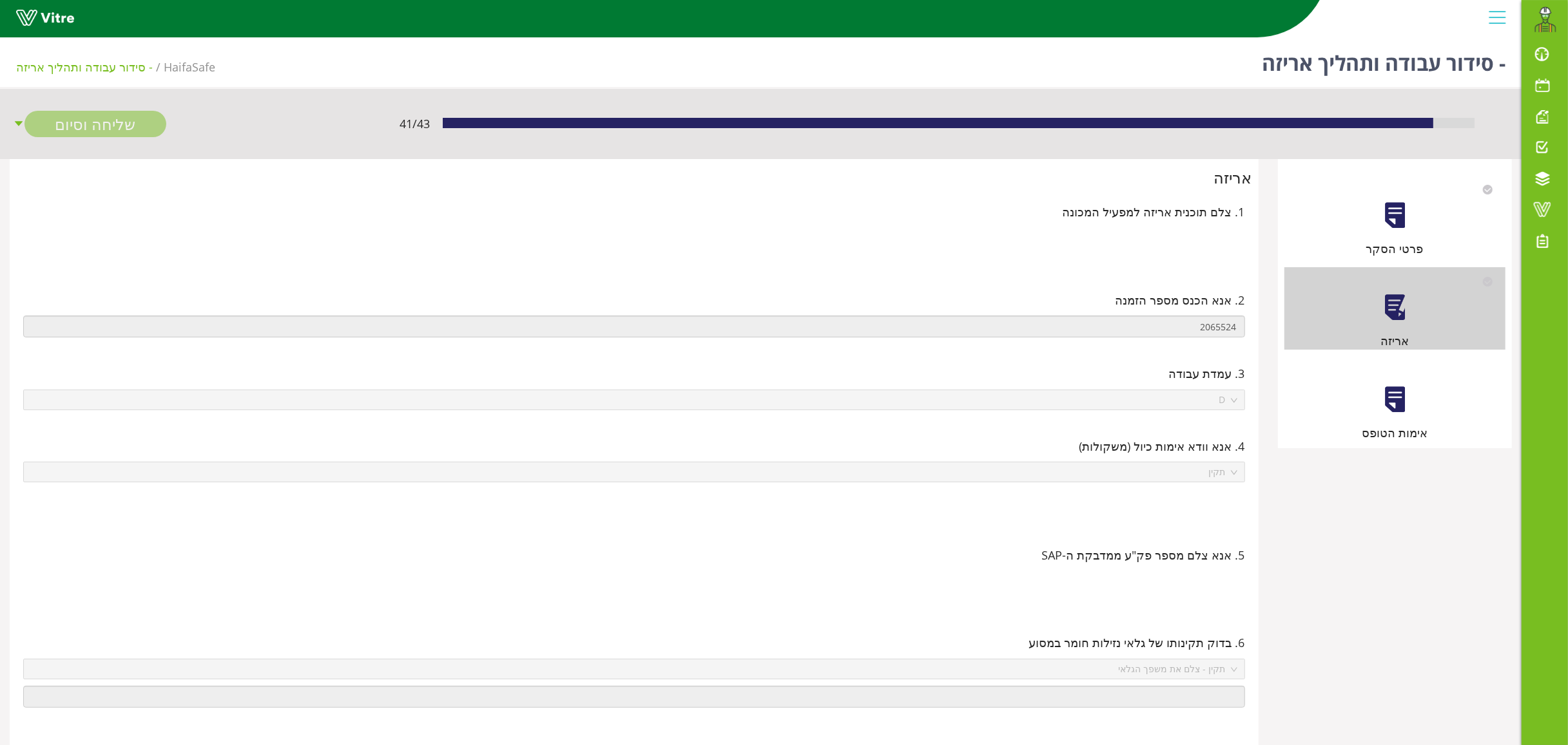
click at [1403, 390] on div at bounding box center [1394, 399] width 29 height 29
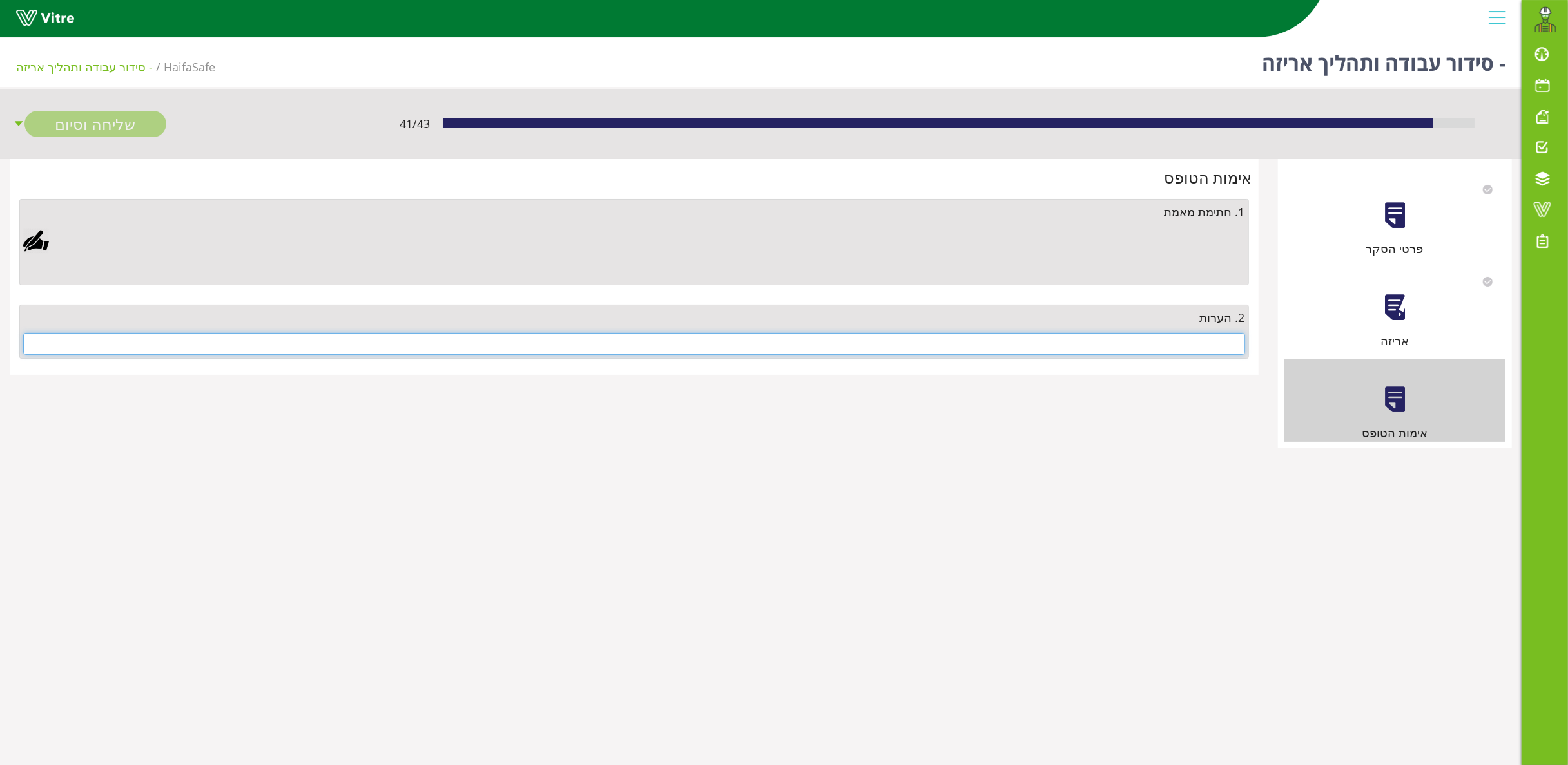
click at [1119, 341] on input "text" at bounding box center [634, 344] width 1222 height 22
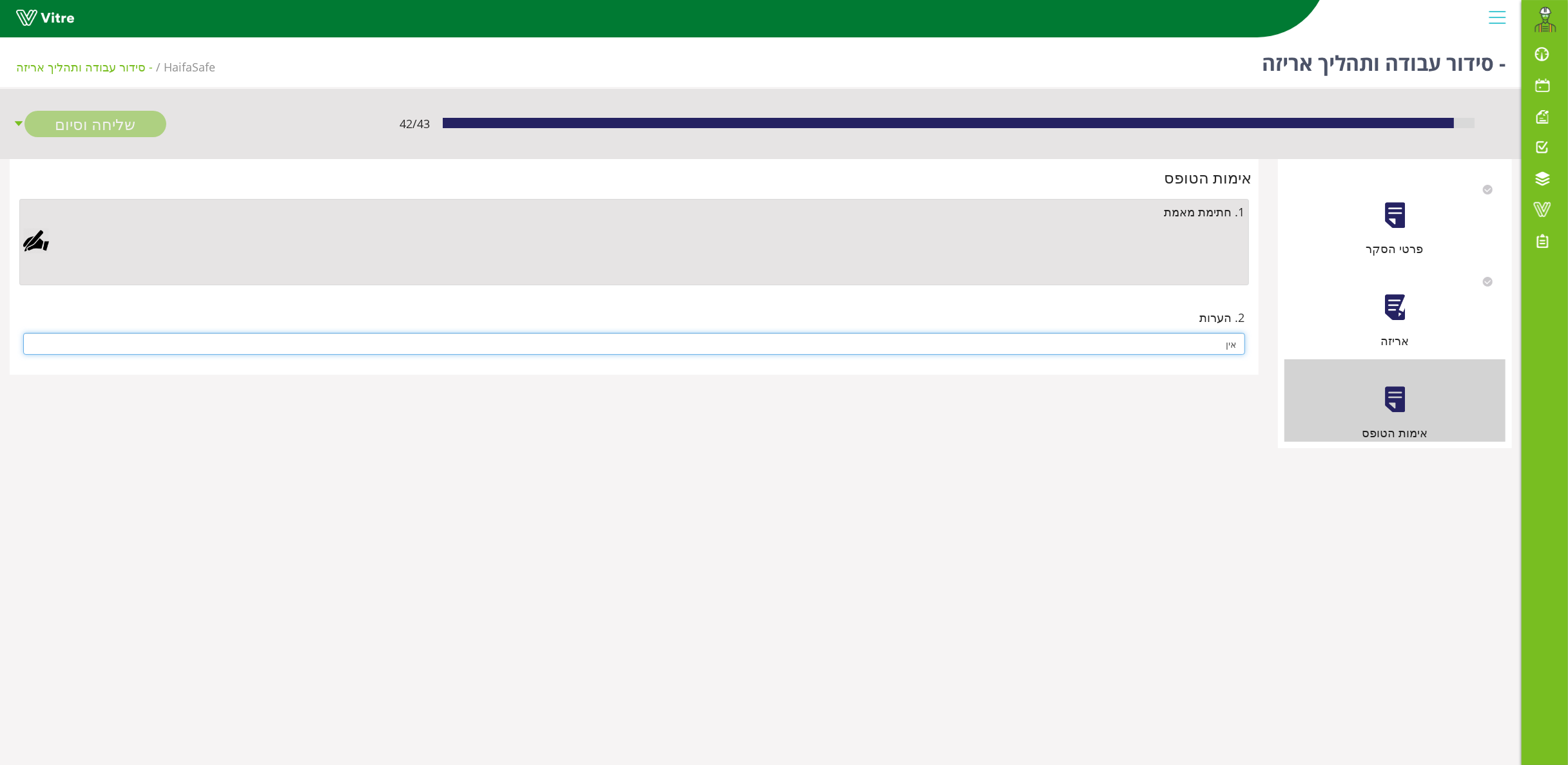
type input "אין"
click at [28, 240] on div at bounding box center [36, 241] width 26 height 26
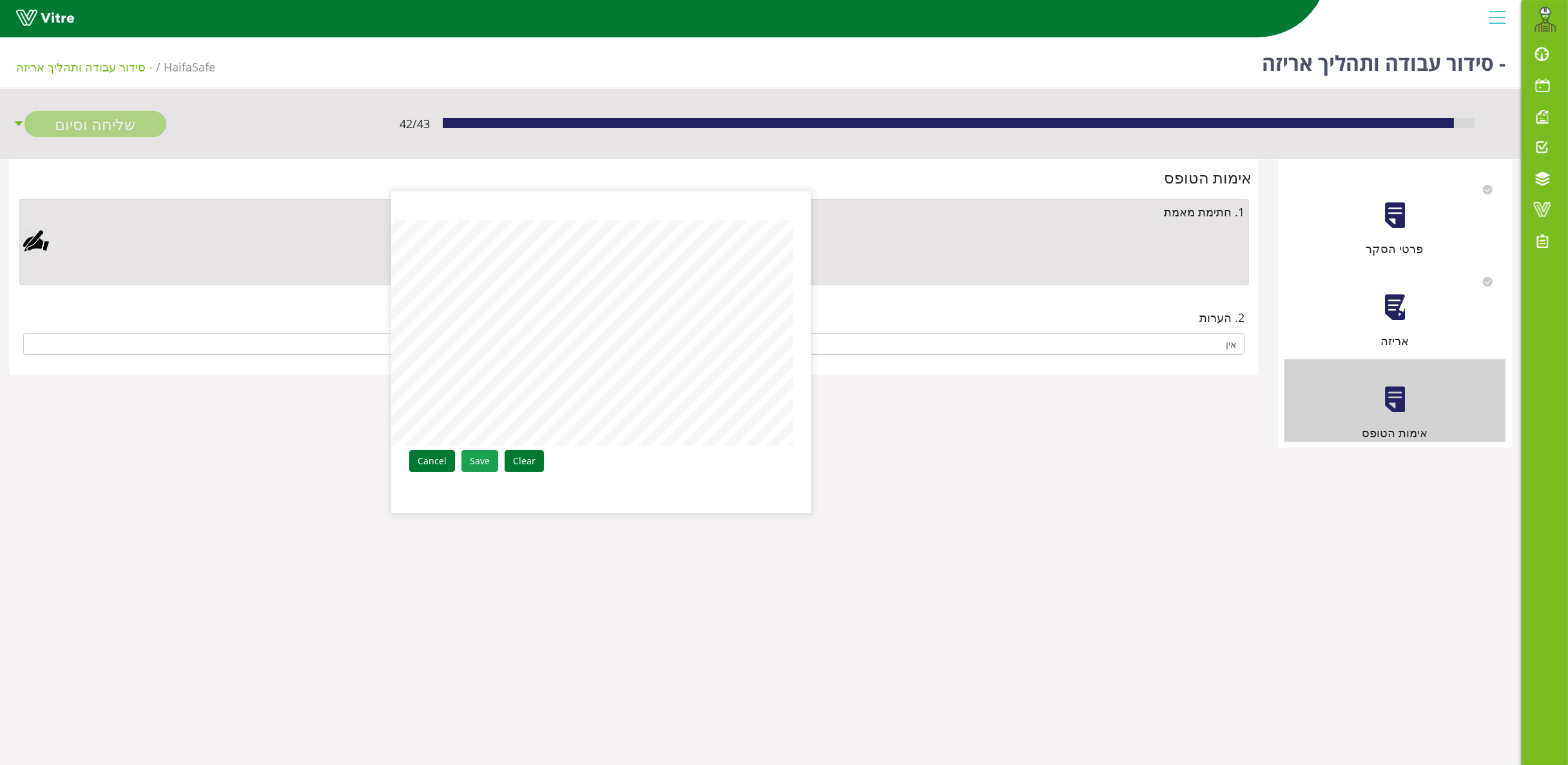
click at [473, 461] on link "Save" at bounding box center [480, 461] width 37 height 22
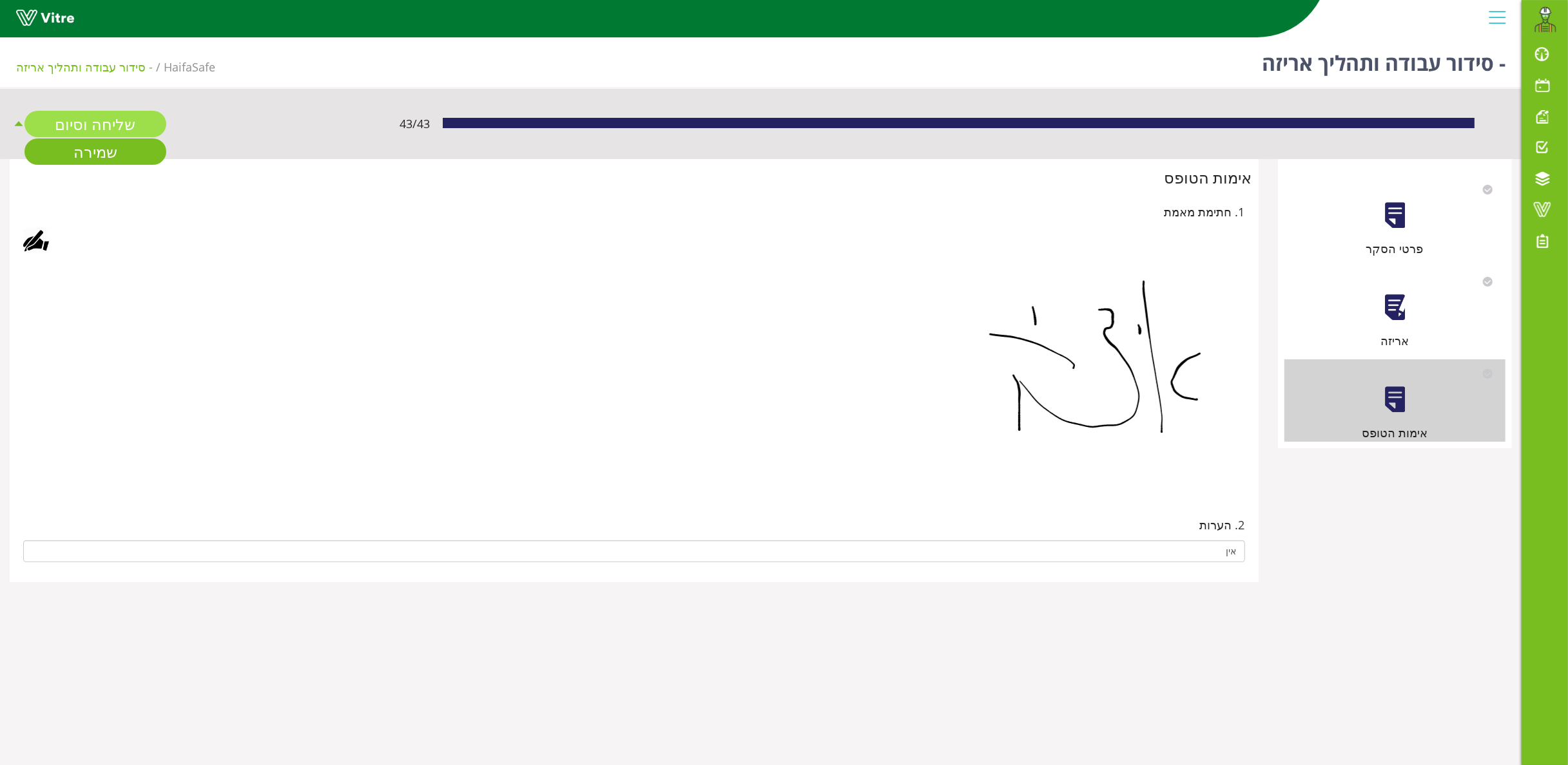
click at [132, 129] on link "שליחה וסיום" at bounding box center [96, 123] width 142 height 26
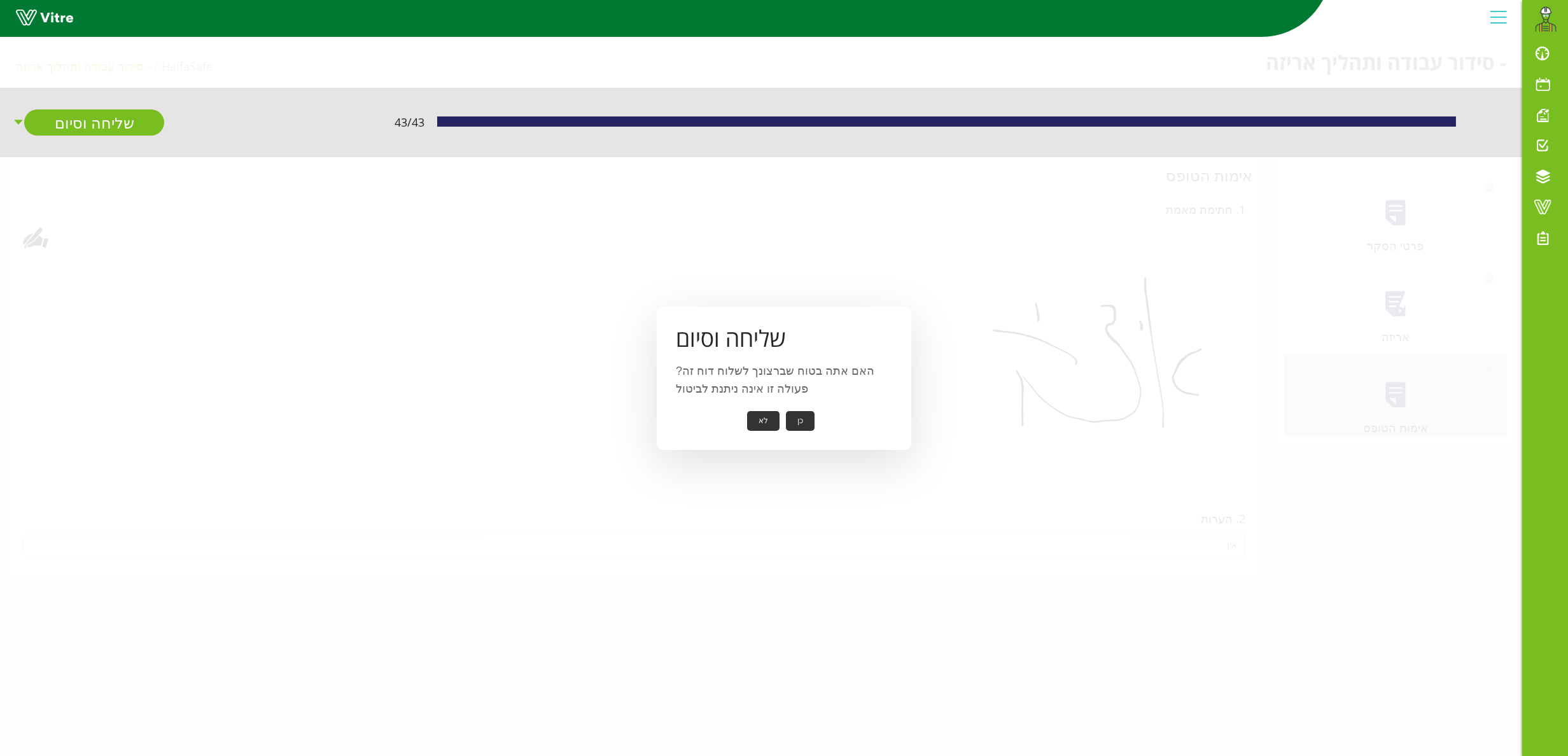
click at [805, 418] on button "כן" at bounding box center [800, 421] width 29 height 20
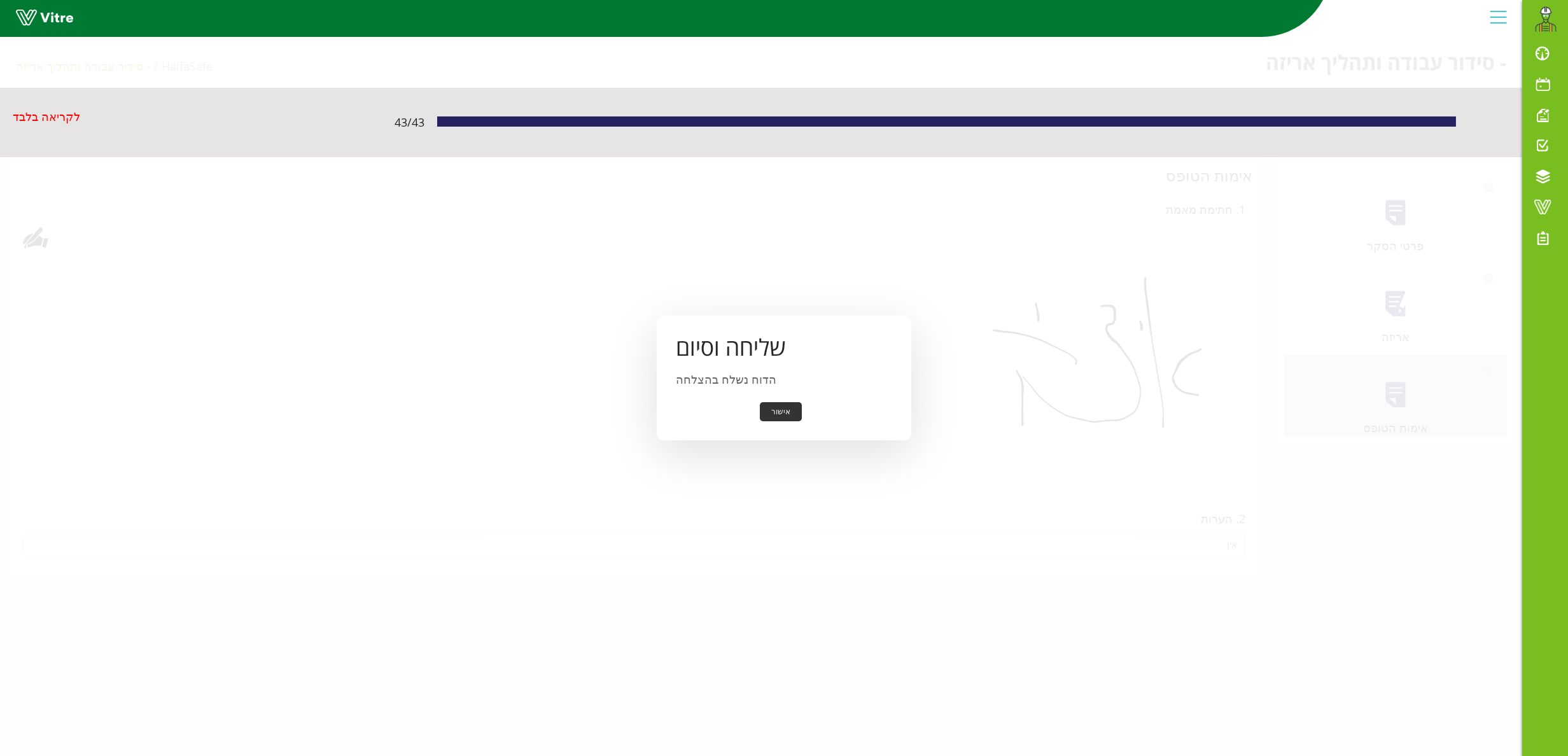
click at [796, 405] on button "אישור" at bounding box center [781, 412] width 42 height 20
